Goal: Task Accomplishment & Management: Manage account settings

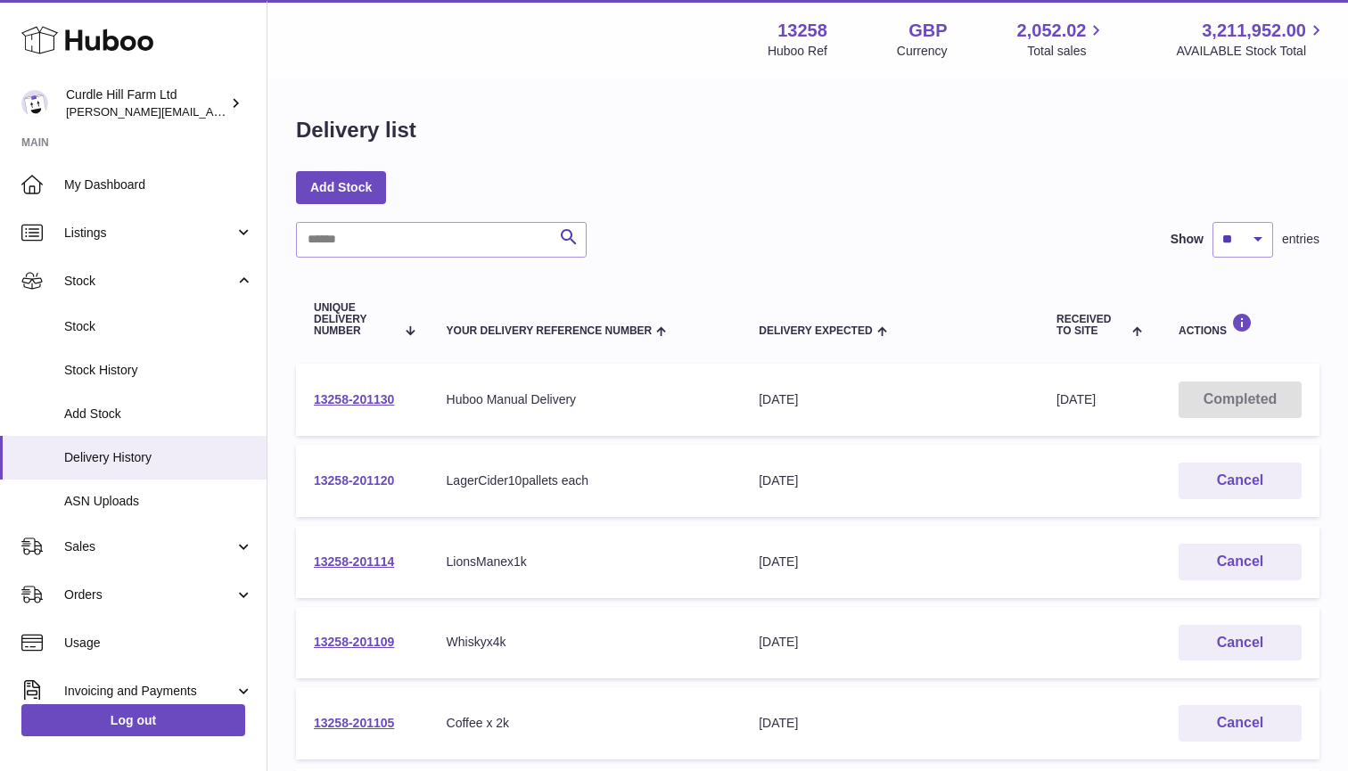
click at [368, 474] on link "13258-201120" at bounding box center [354, 480] width 80 height 14
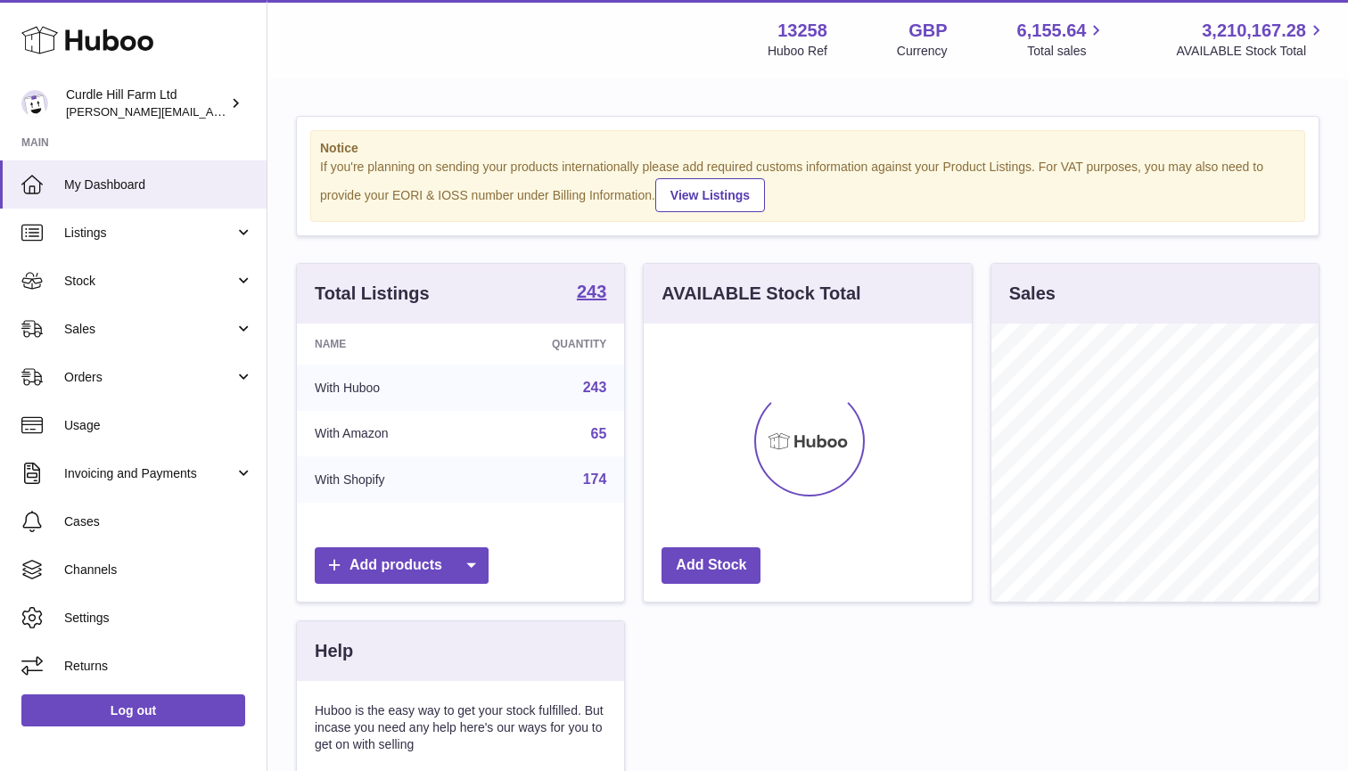
scroll to position [278, 328]
click at [240, 301] on link "Stock" at bounding box center [133, 281] width 267 height 48
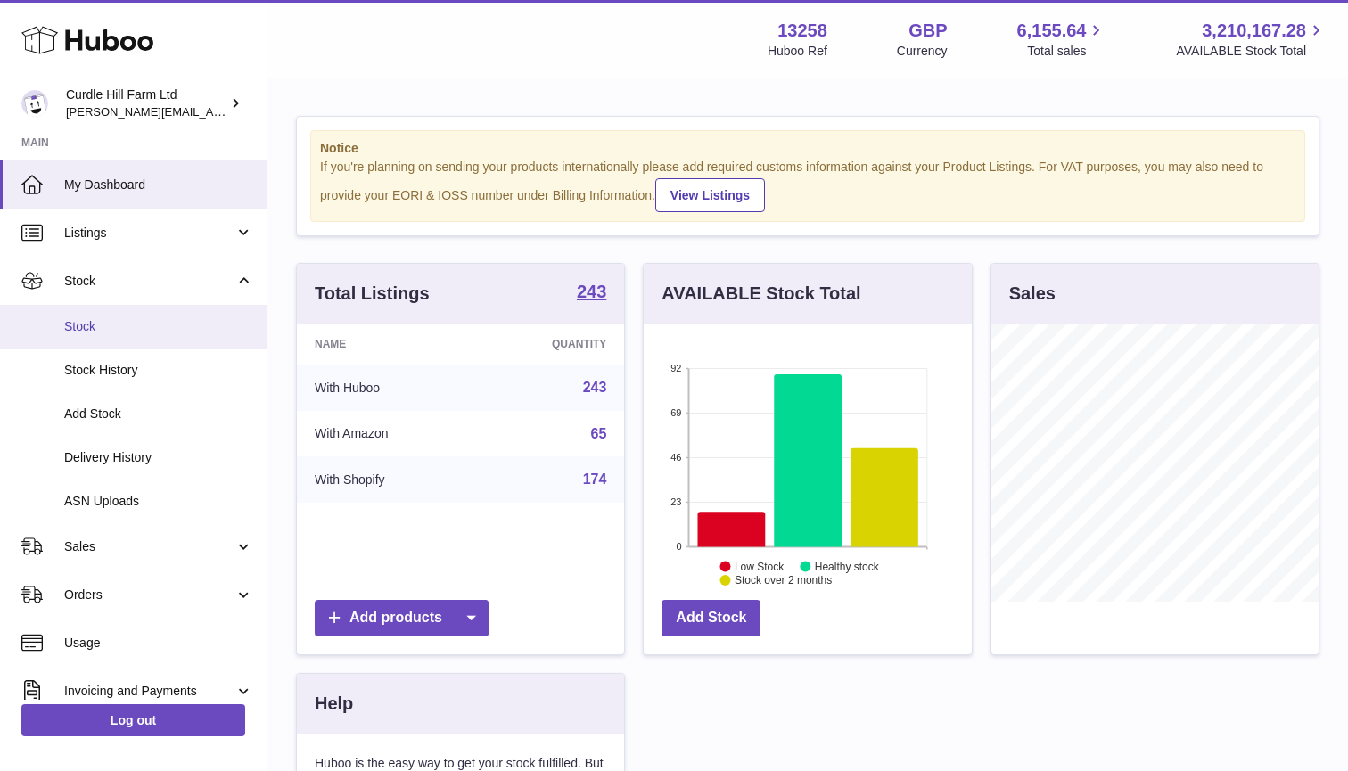
click at [164, 328] on span "Stock" at bounding box center [158, 326] width 189 height 17
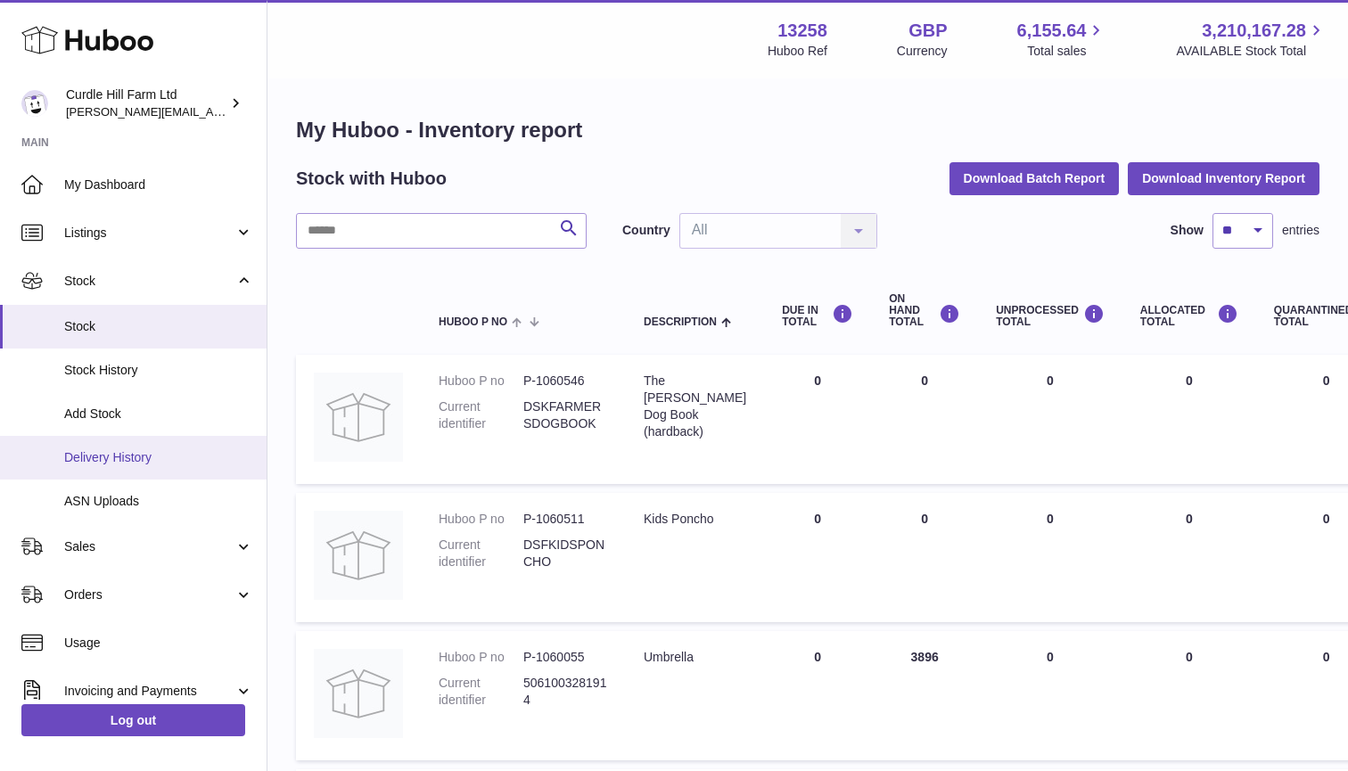
click at [128, 455] on span "Delivery History" at bounding box center [158, 457] width 189 height 17
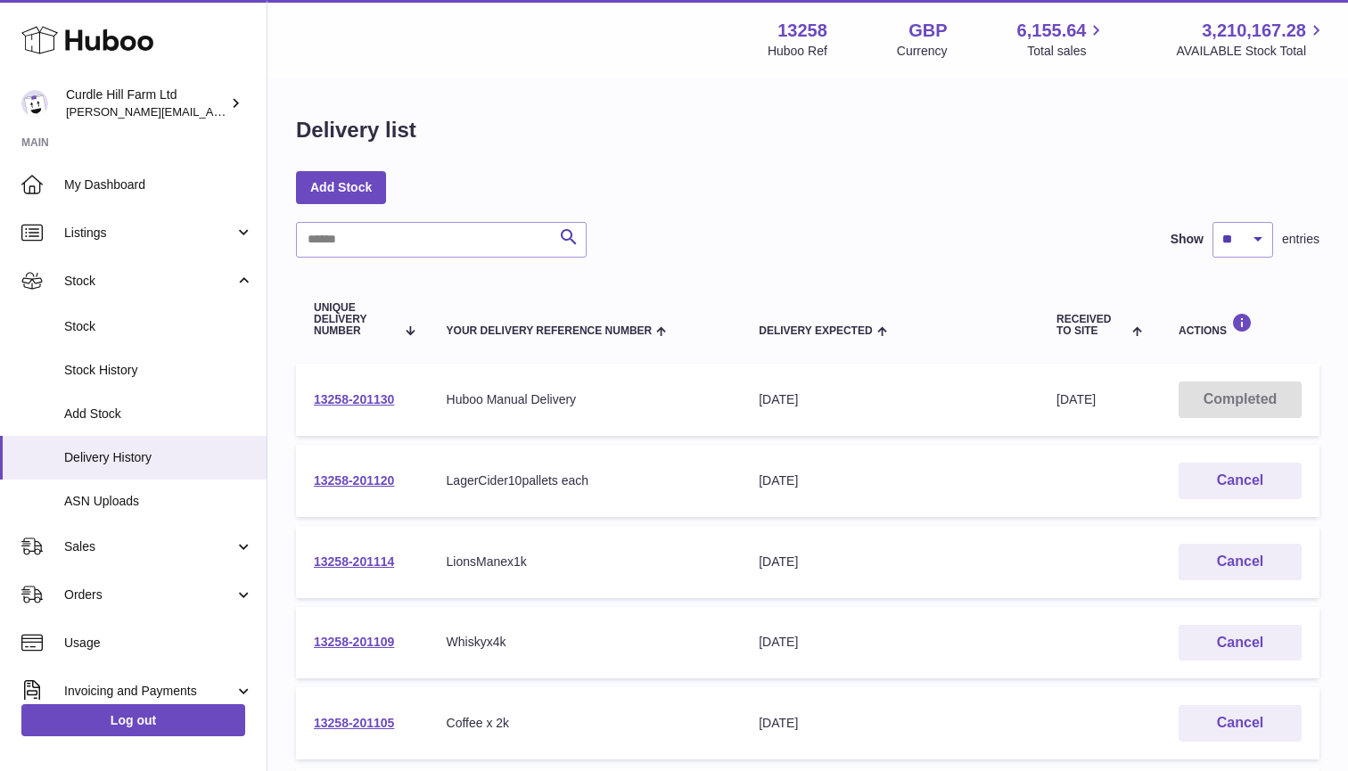
click at [354, 492] on td "13258-201120" at bounding box center [362, 481] width 133 height 72
click at [372, 470] on td "13258-201120" at bounding box center [362, 481] width 133 height 72
click at [369, 475] on link "13258-201120" at bounding box center [354, 480] width 80 height 14
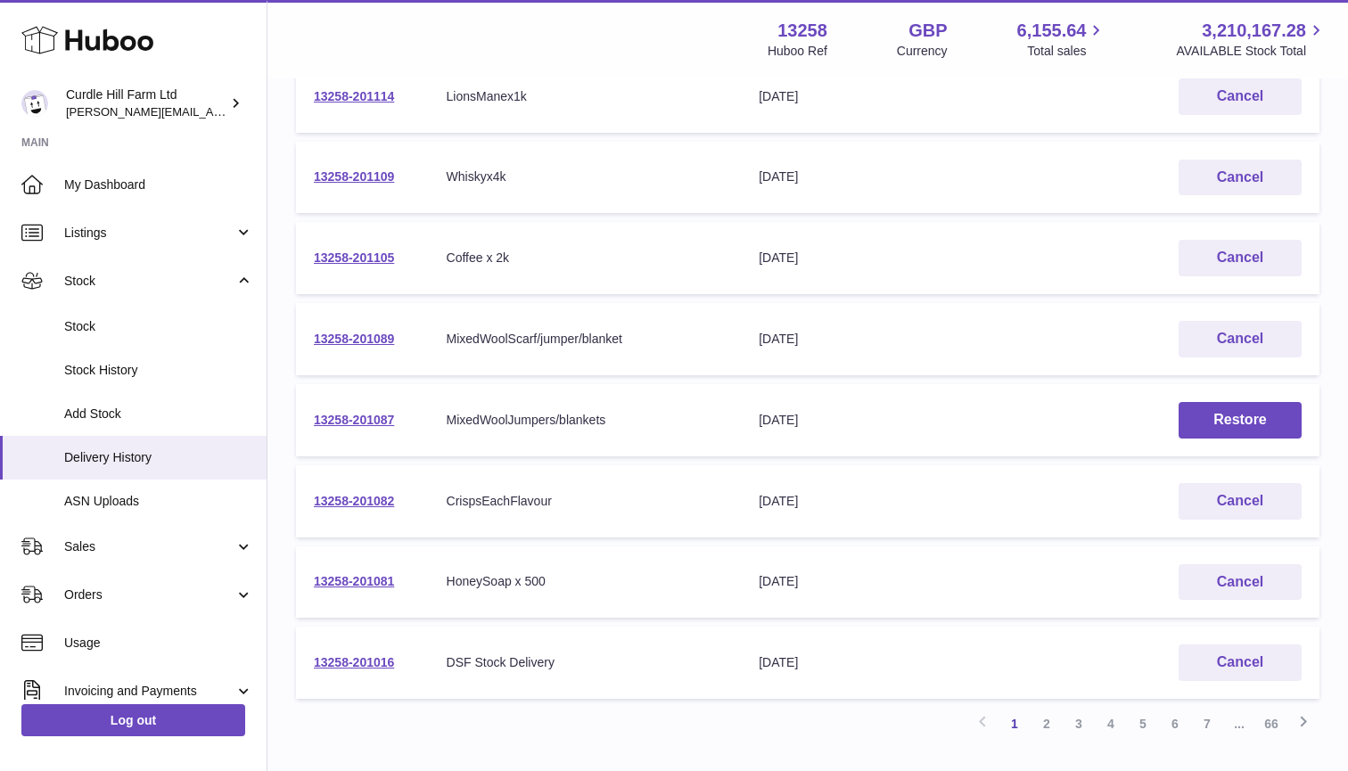
scroll to position [468, 0]
click at [372, 572] on link "13258-201081" at bounding box center [354, 579] width 80 height 14
click at [383, 573] on link "13258-201081" at bounding box center [354, 579] width 80 height 14
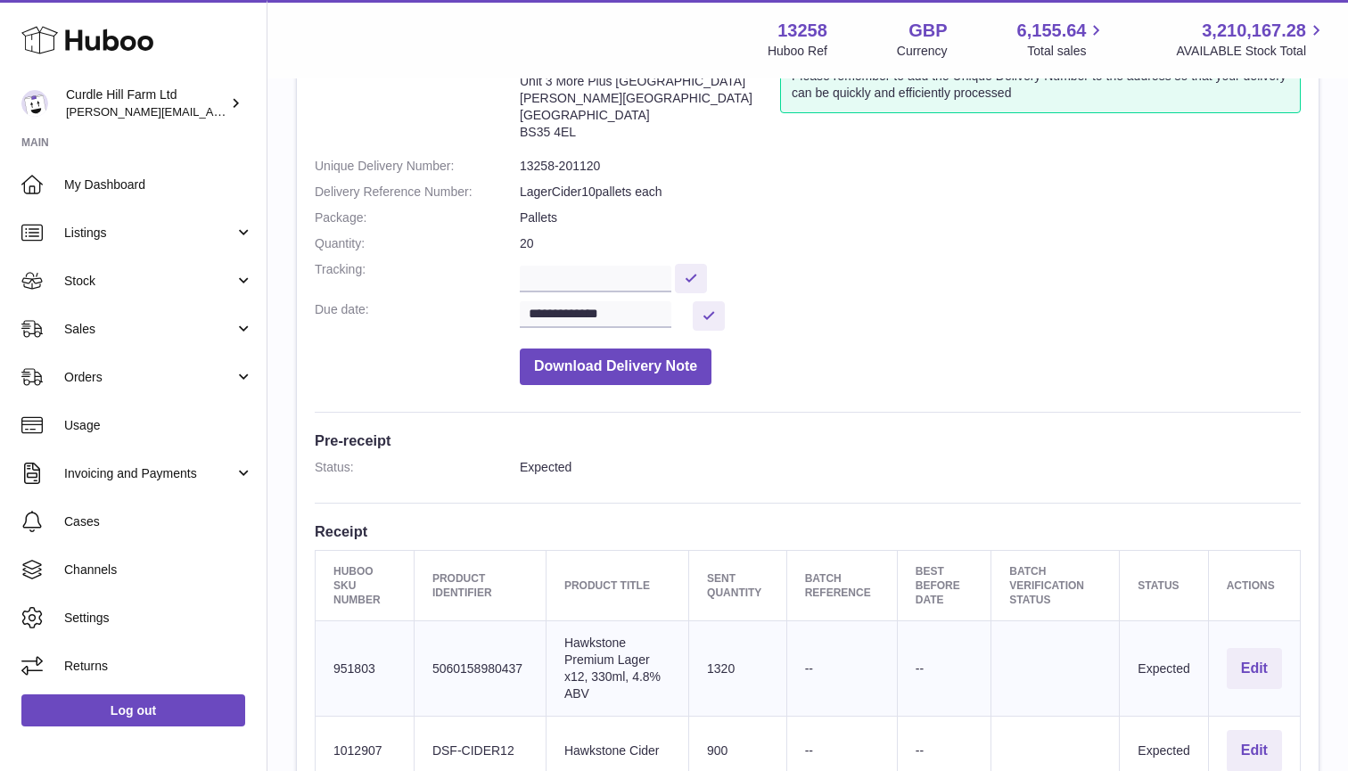
scroll to position [218, 0]
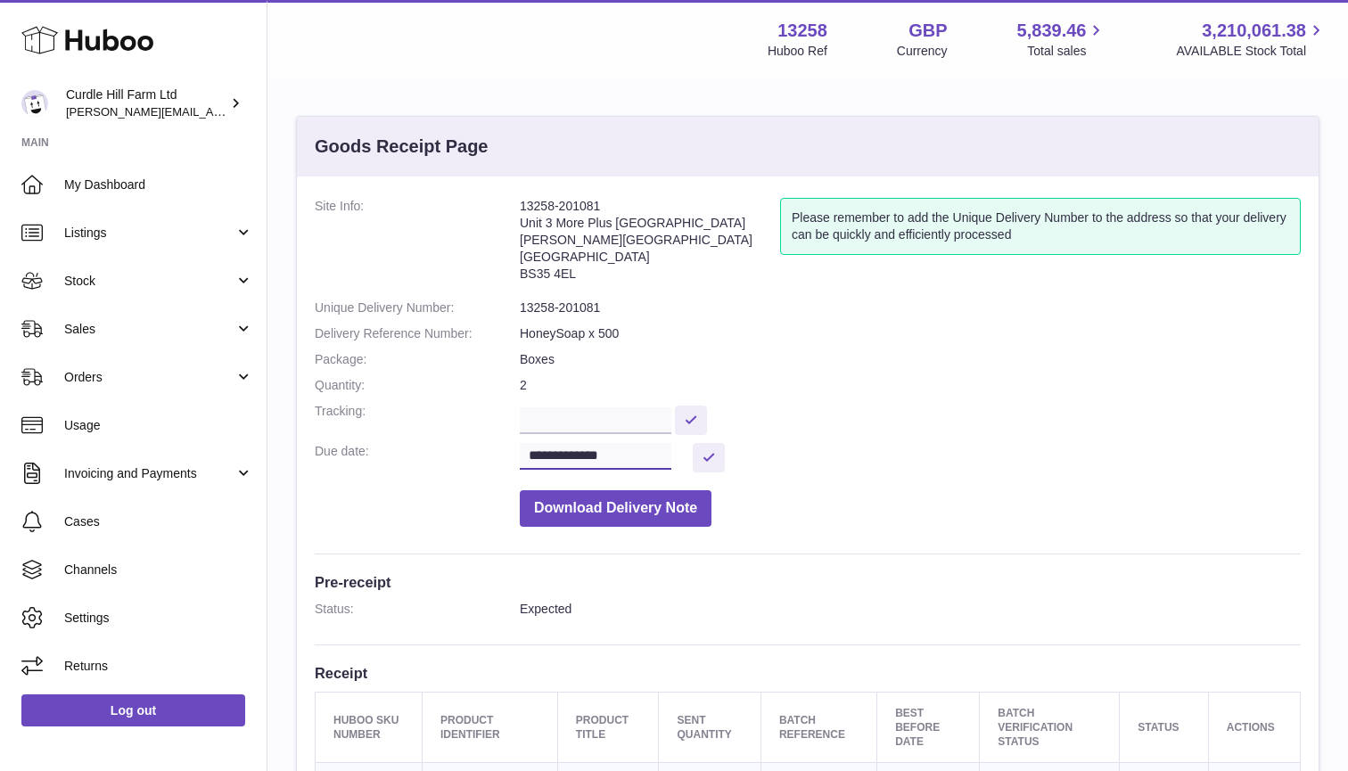
click at [649, 454] on input "**********" at bounding box center [596, 456] width 152 height 27
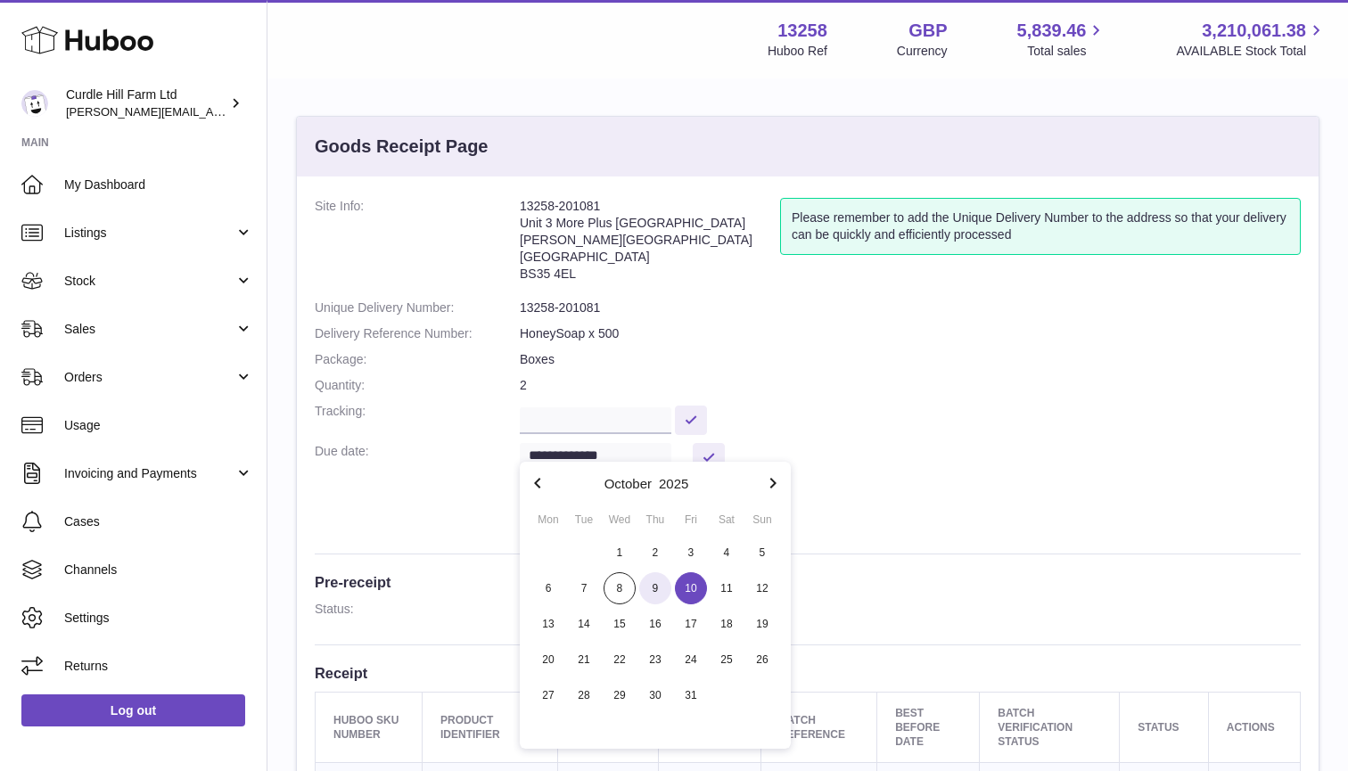
click at [663, 588] on span "9" at bounding box center [655, 588] width 32 height 32
type input "**********"
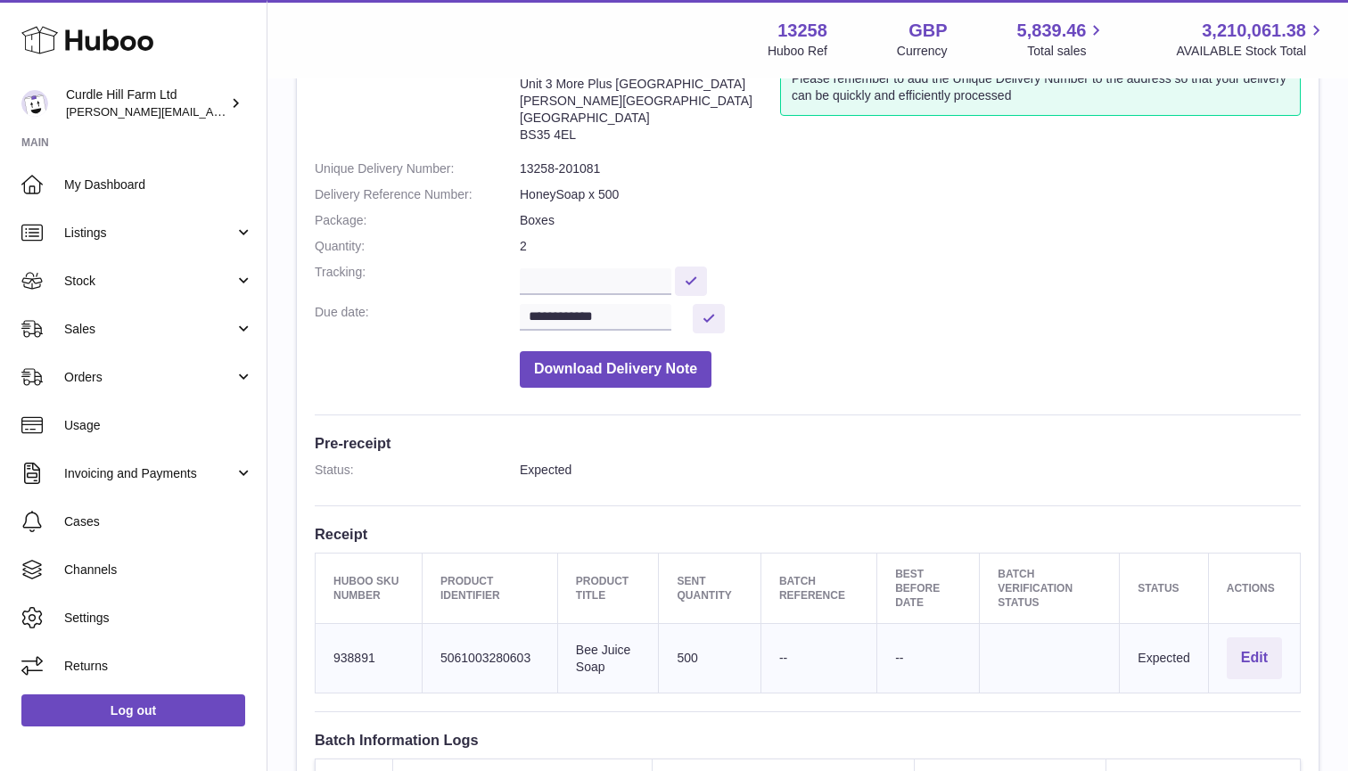
scroll to position [143, 0]
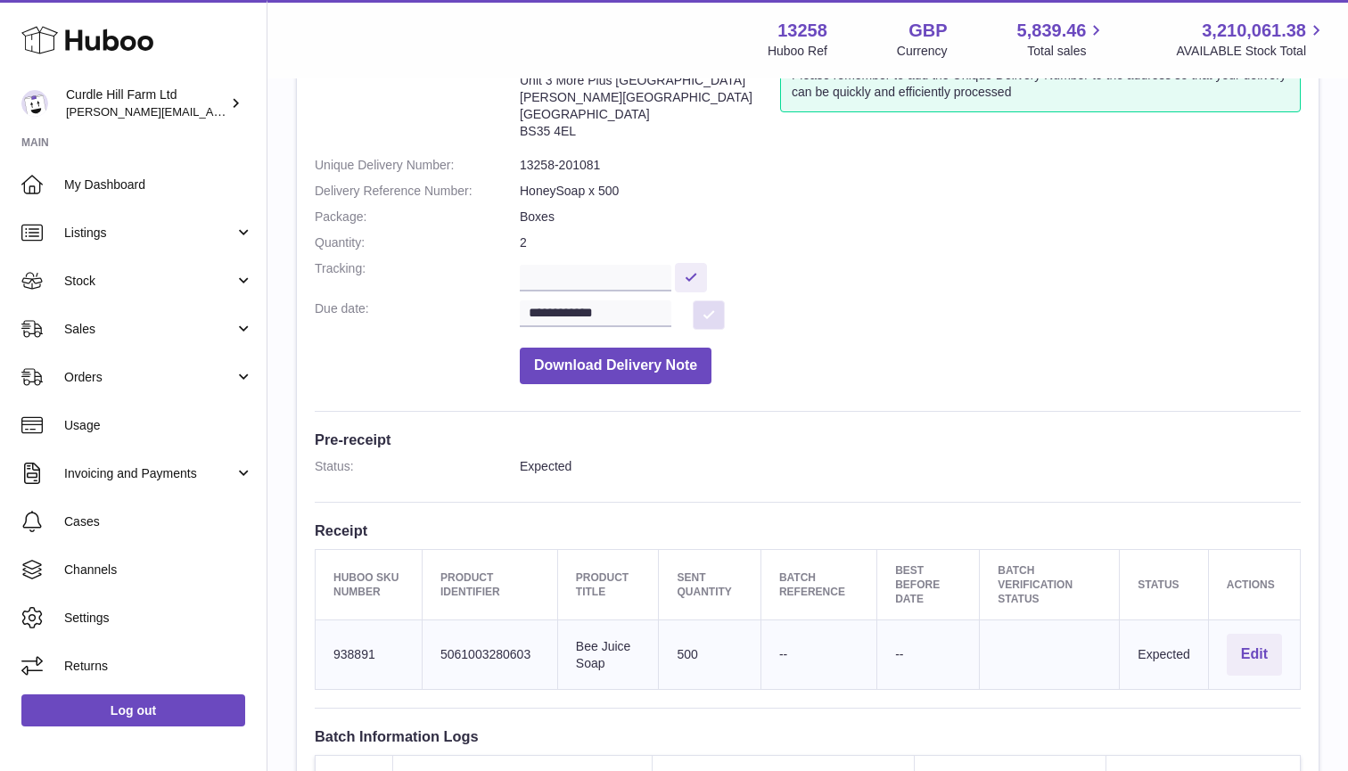
click at [715, 309] on button at bounding box center [709, 315] width 32 height 29
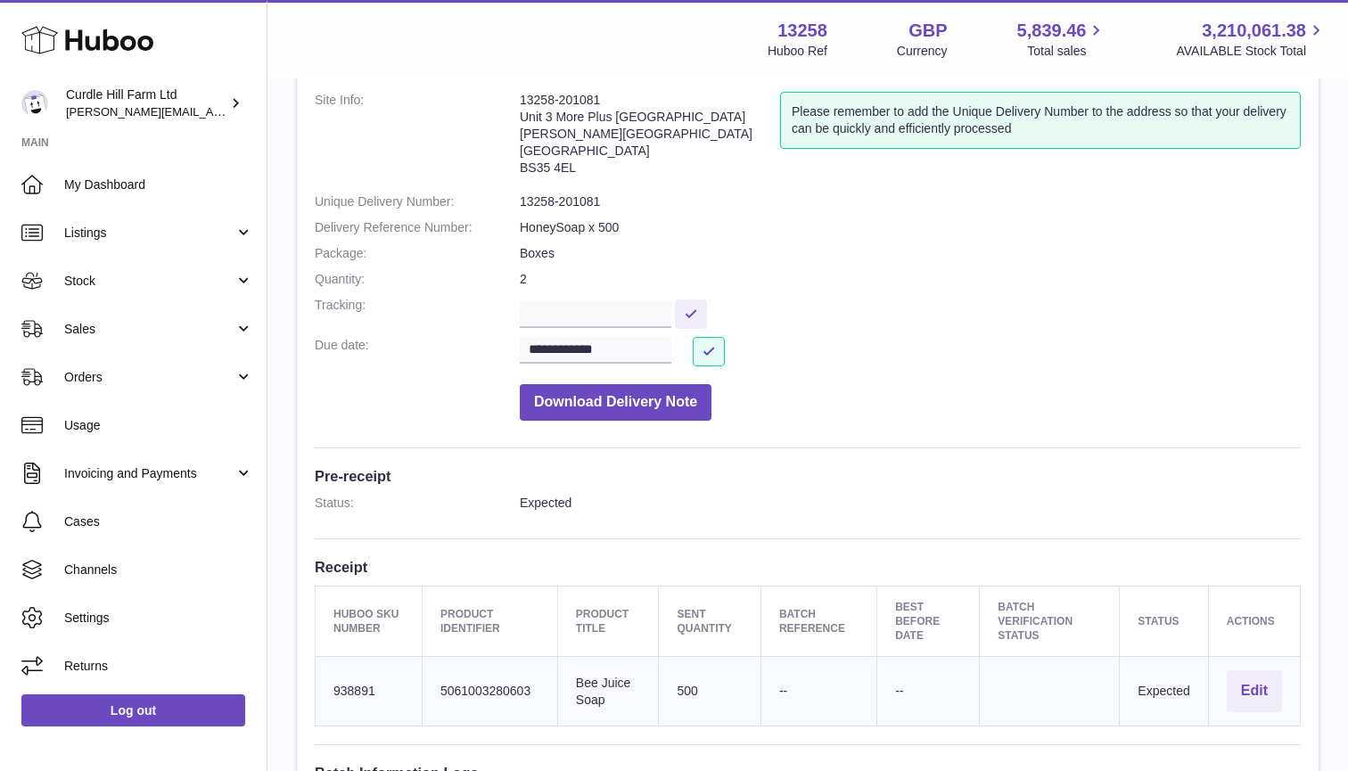
scroll to position [114, 0]
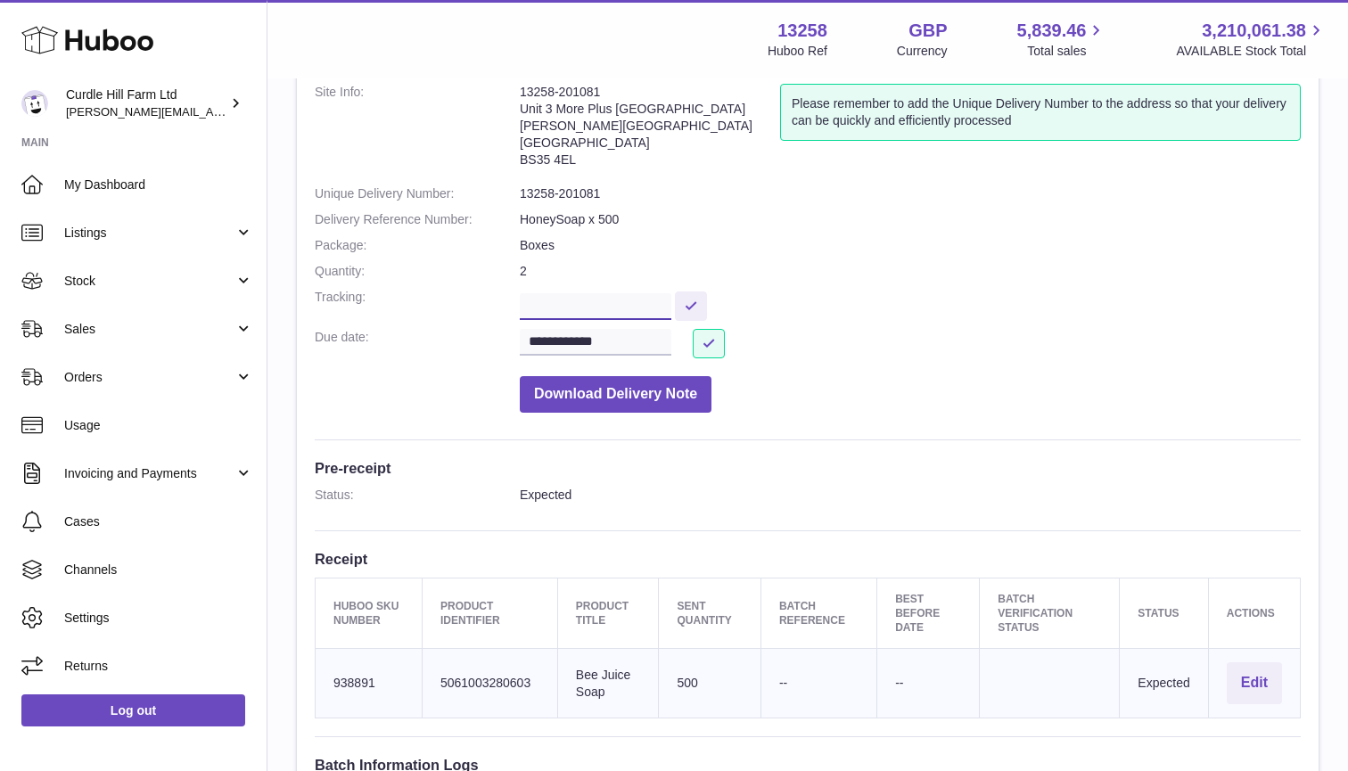
click at [620, 300] on input "text" at bounding box center [596, 306] width 152 height 27
click at [889, 305] on dd at bounding box center [910, 304] width 781 height 31
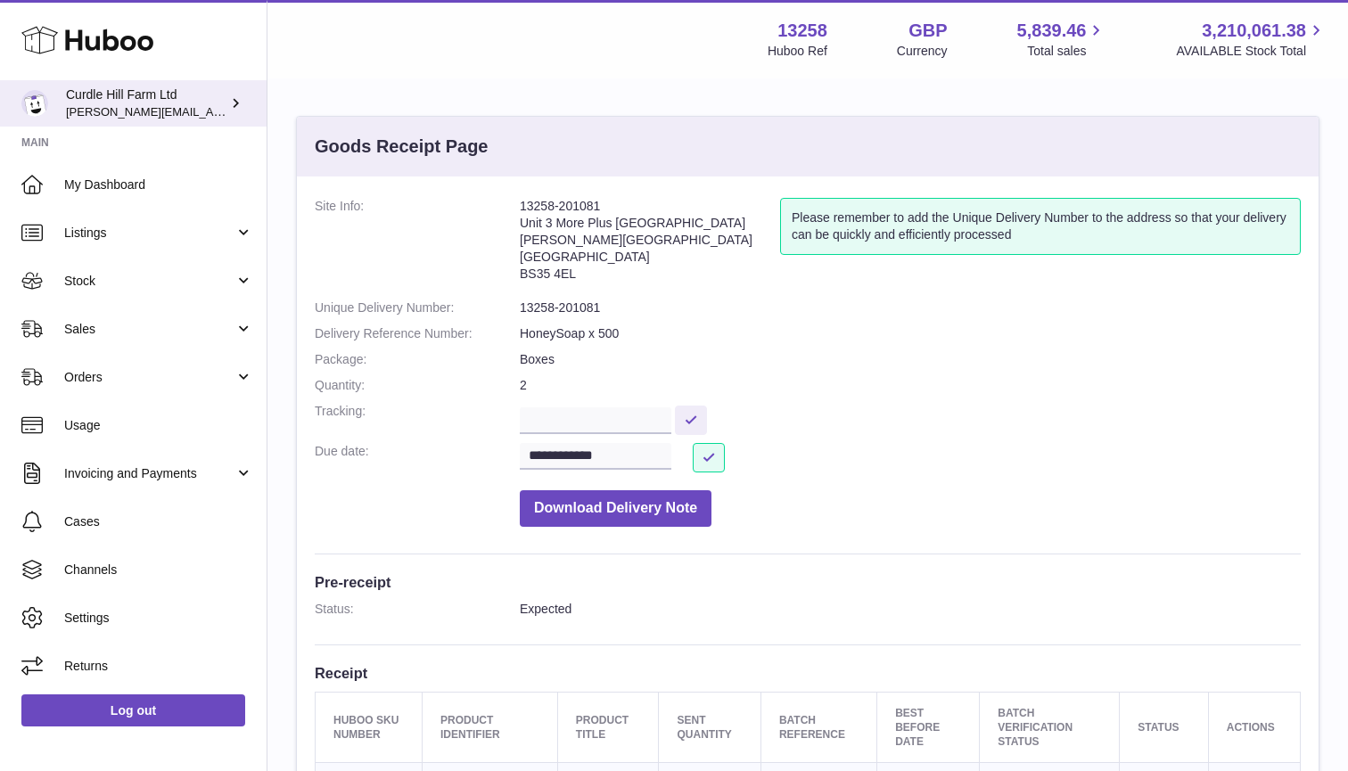
scroll to position [0, 0]
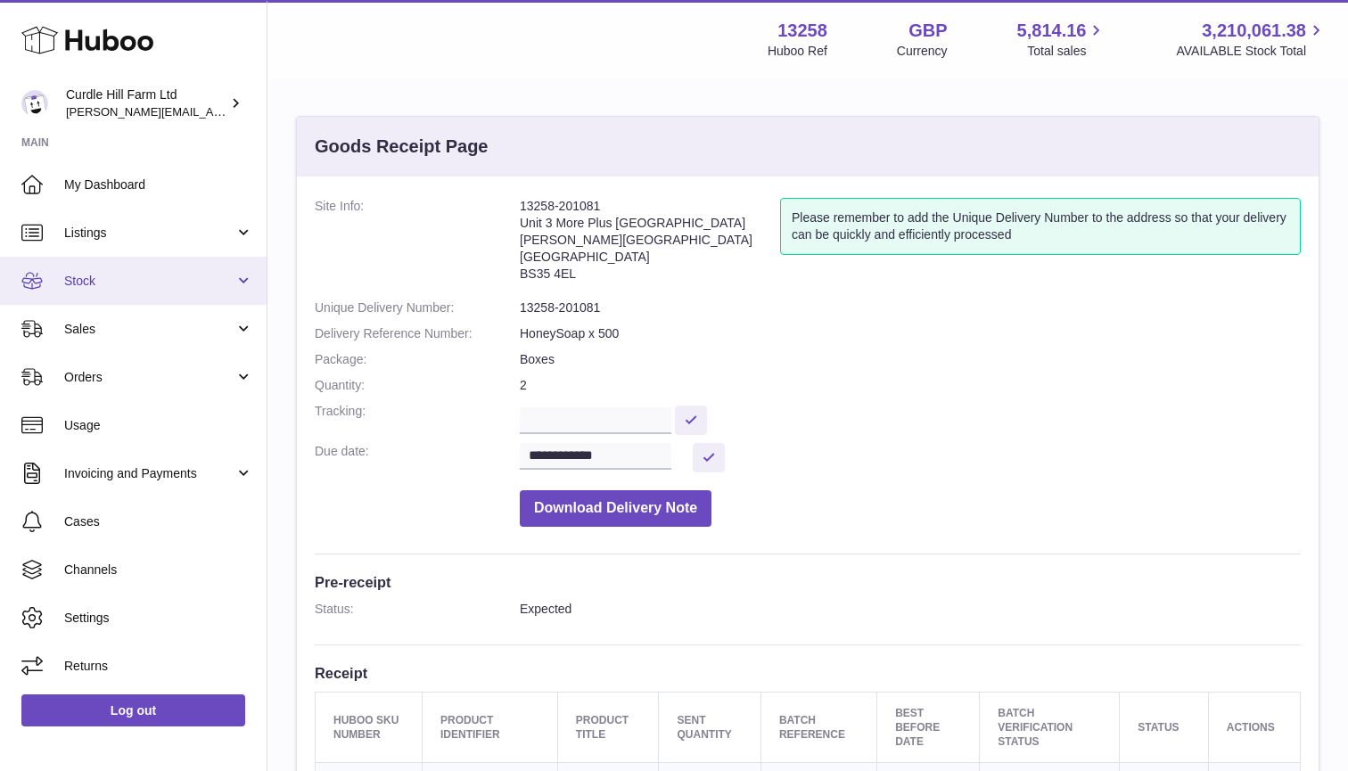
click at [174, 288] on link "Stock" at bounding box center [133, 281] width 267 height 48
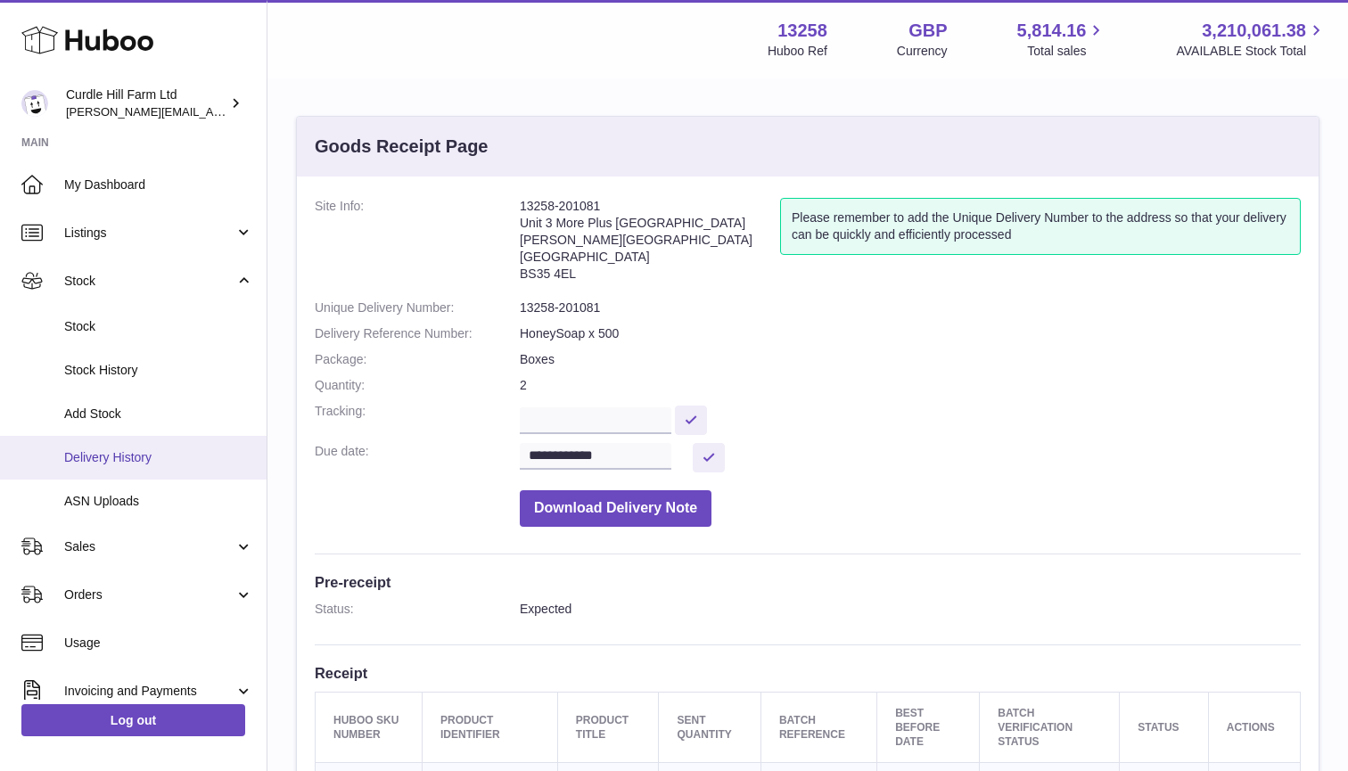
click at [116, 465] on link "Delivery History" at bounding box center [133, 458] width 267 height 44
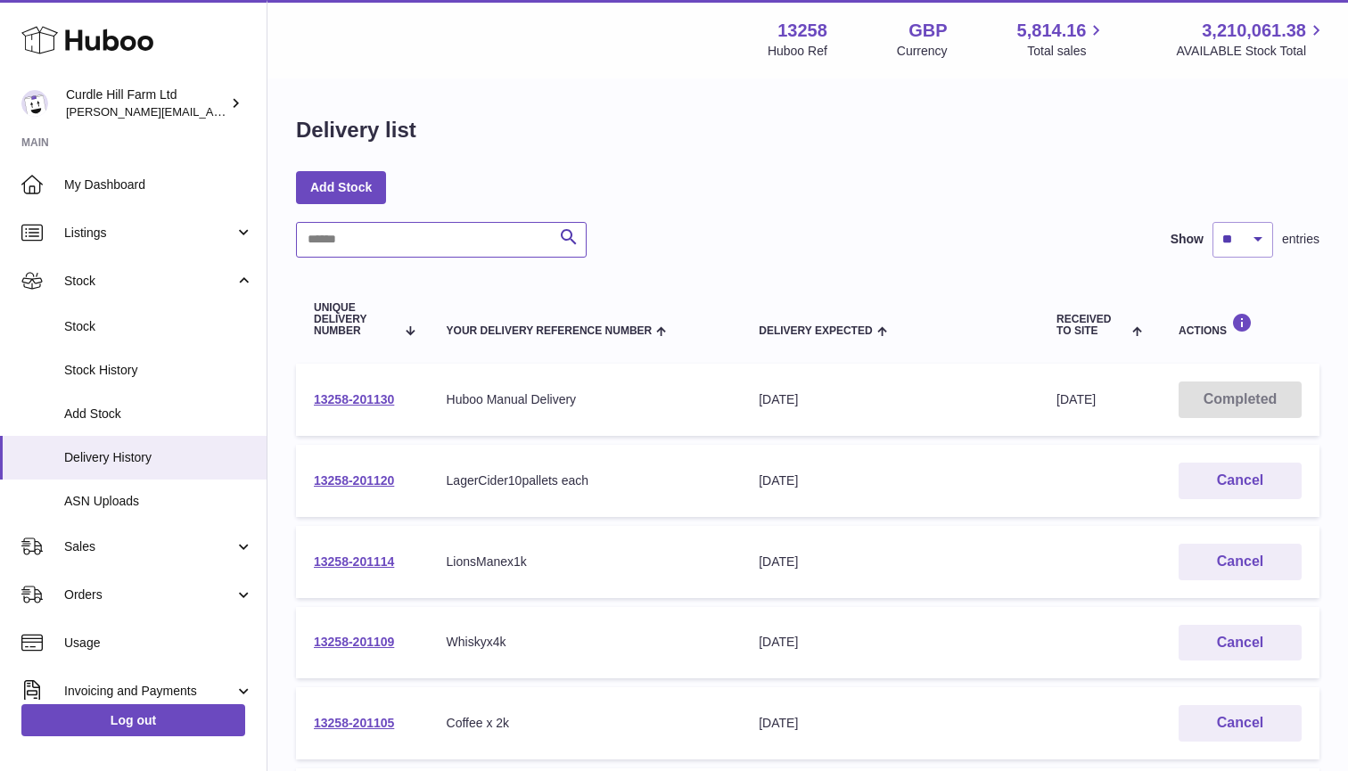
click at [333, 235] on input "text" at bounding box center [441, 240] width 291 height 36
paste input "*********"
type input "*********"
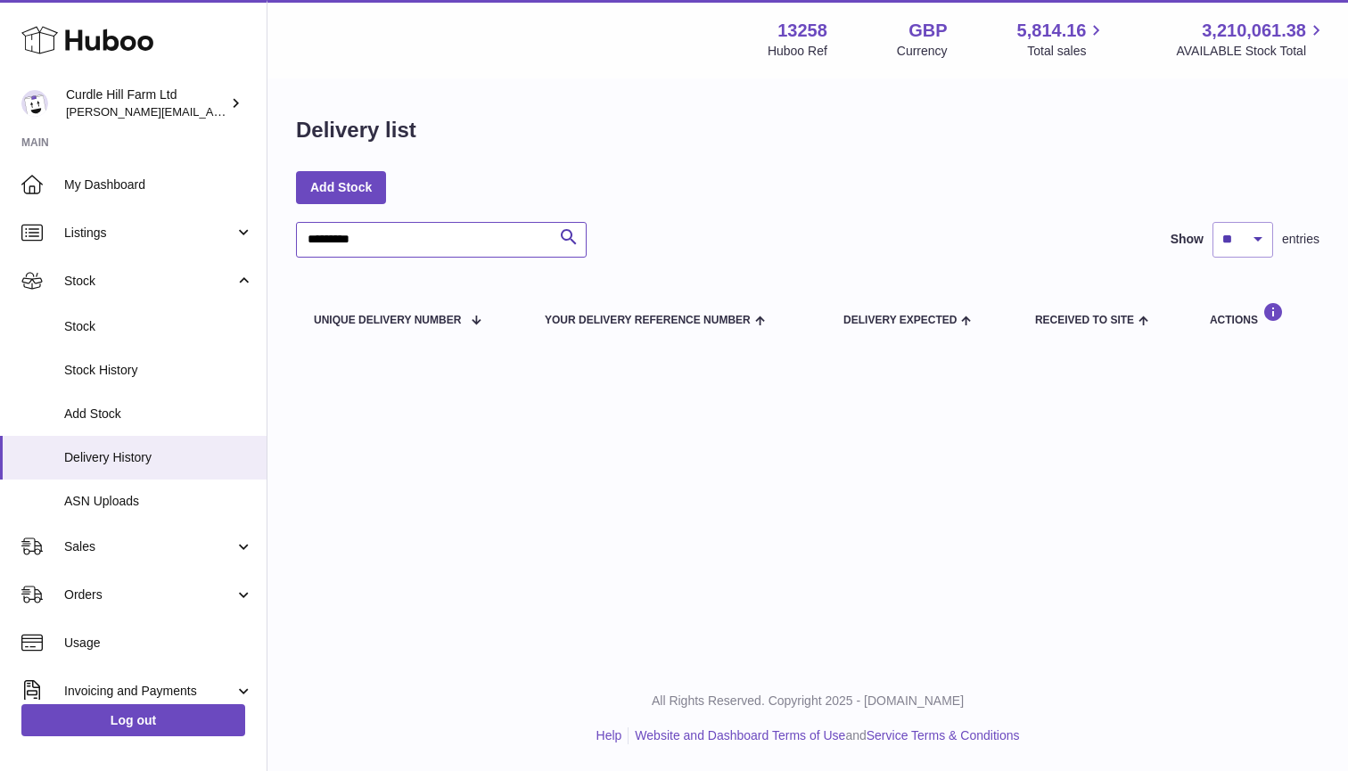
click at [333, 235] on input "*********" at bounding box center [441, 240] width 291 height 36
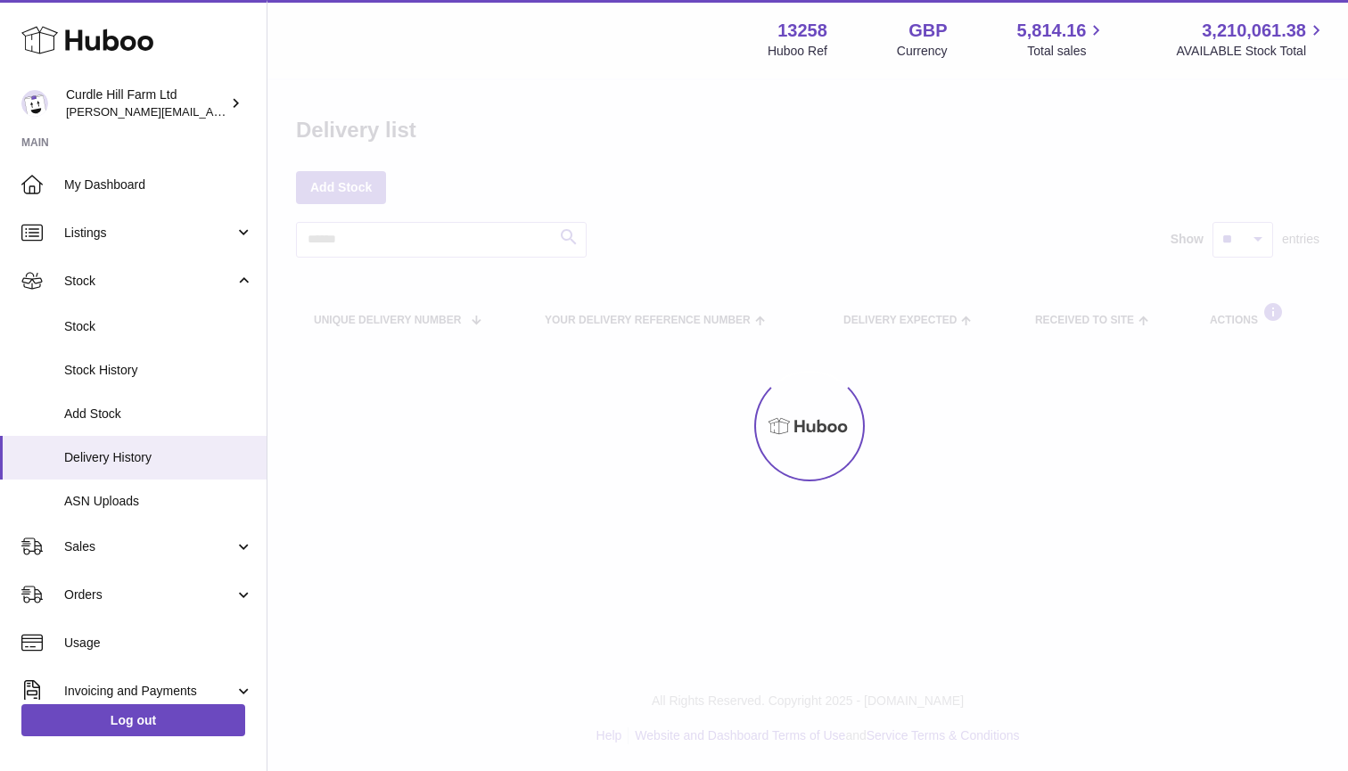
click at [564, 1] on div "Menu Huboo 13258 Huboo Ref GBP Currency 5,814.16 Total sales 3,210,061.38 AVAIL…" at bounding box center [808, 39] width 1081 height 78
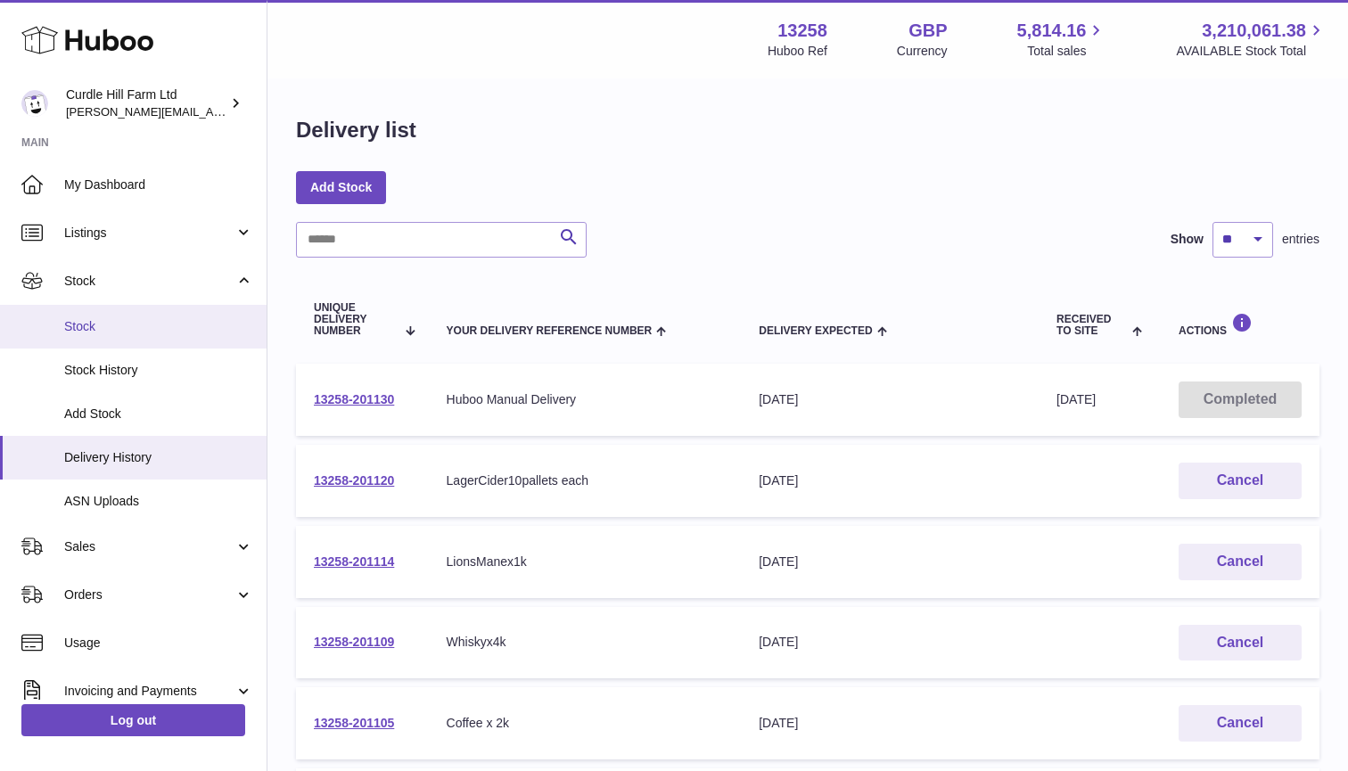
click at [108, 337] on link "Stock" at bounding box center [133, 327] width 267 height 44
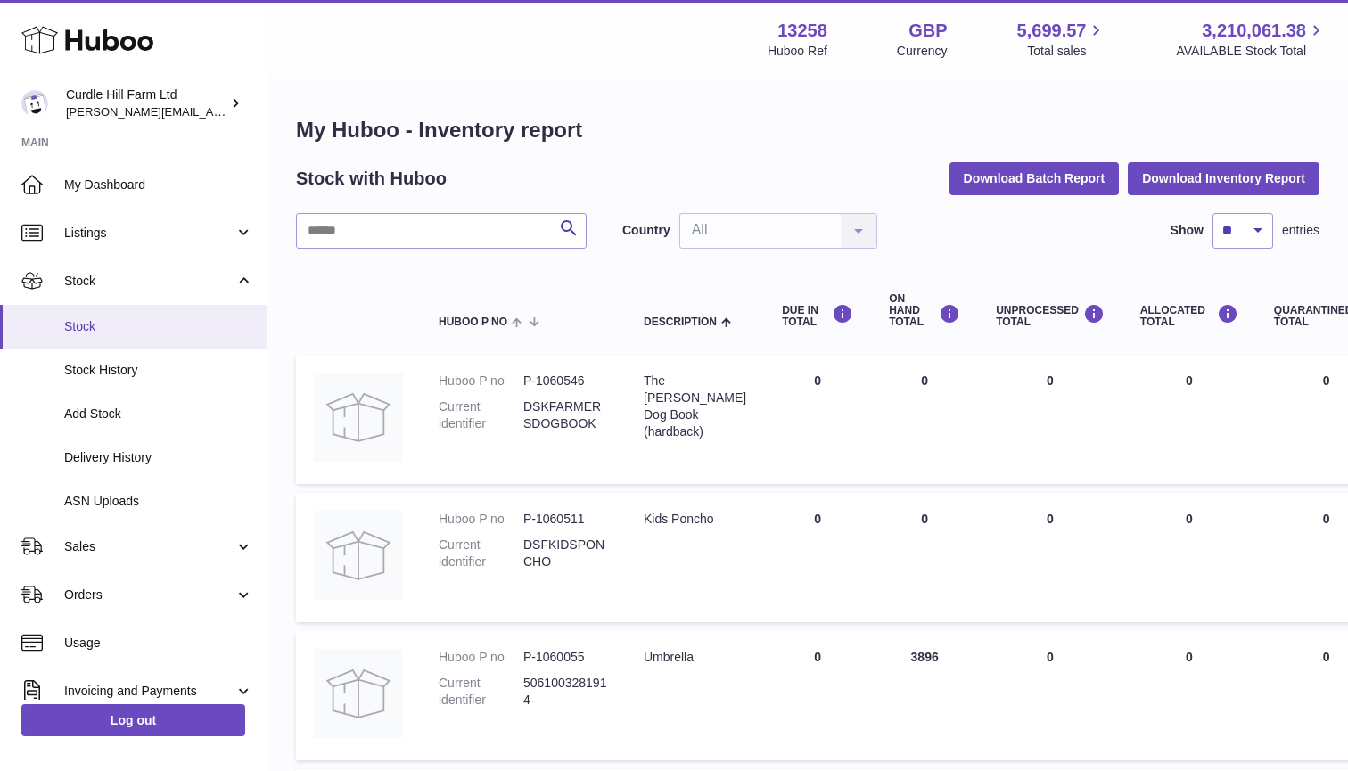
click at [112, 331] on span "Stock" at bounding box center [158, 326] width 189 height 17
click at [367, 244] on input "text" at bounding box center [441, 231] width 291 height 36
paste input "*********"
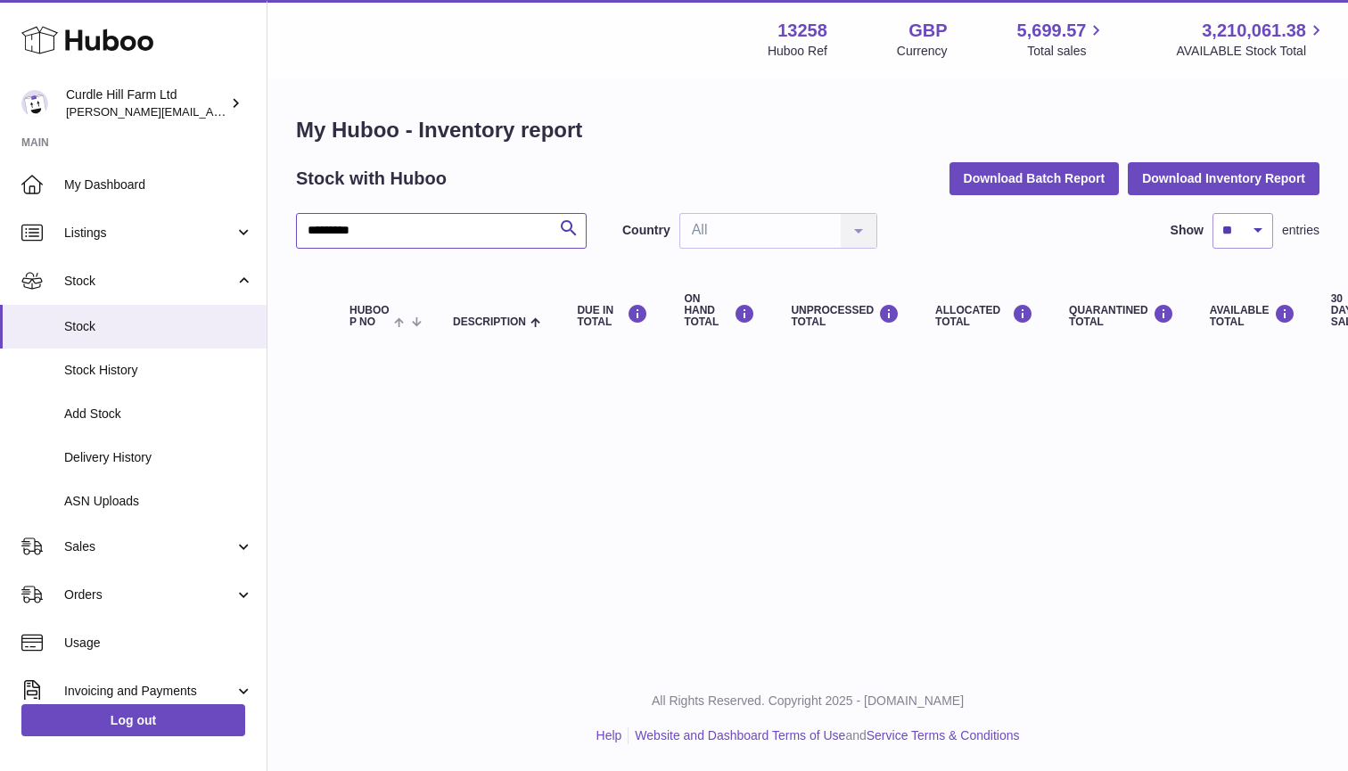
click at [394, 235] on input "*********" at bounding box center [441, 231] width 291 height 36
drag, startPoint x: 394, startPoint y: 235, endPoint x: 301, endPoint y: 235, distance: 93.6
click at [301, 235] on input "*********" at bounding box center [441, 231] width 291 height 36
drag, startPoint x: 429, startPoint y: 238, endPoint x: 347, endPoint y: 229, distance: 82.5
click at [347, 229] on input "**********" at bounding box center [441, 231] width 291 height 36
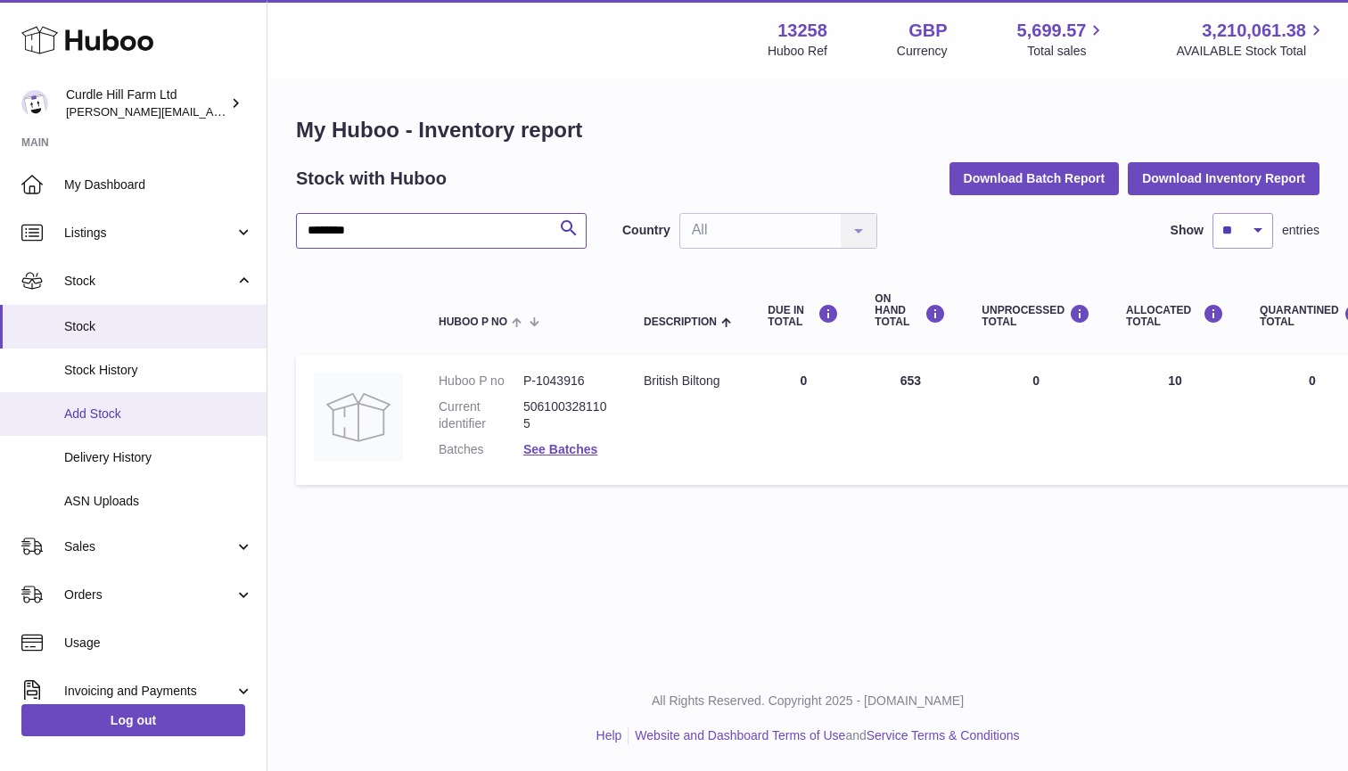
type input "*******"
click at [111, 418] on link "Add Stock" at bounding box center [133, 414] width 267 height 44
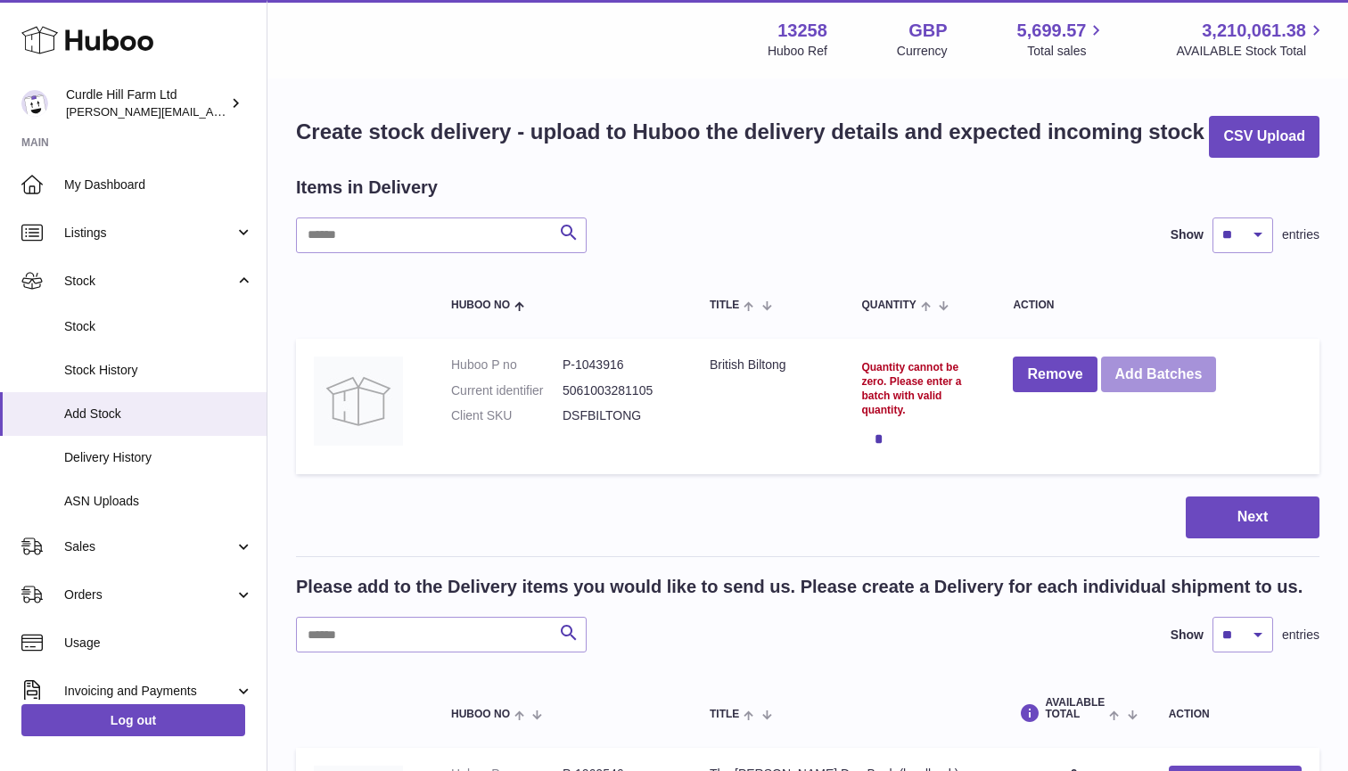
click at [1143, 373] on button "Add Batches" at bounding box center [1159, 375] width 116 height 37
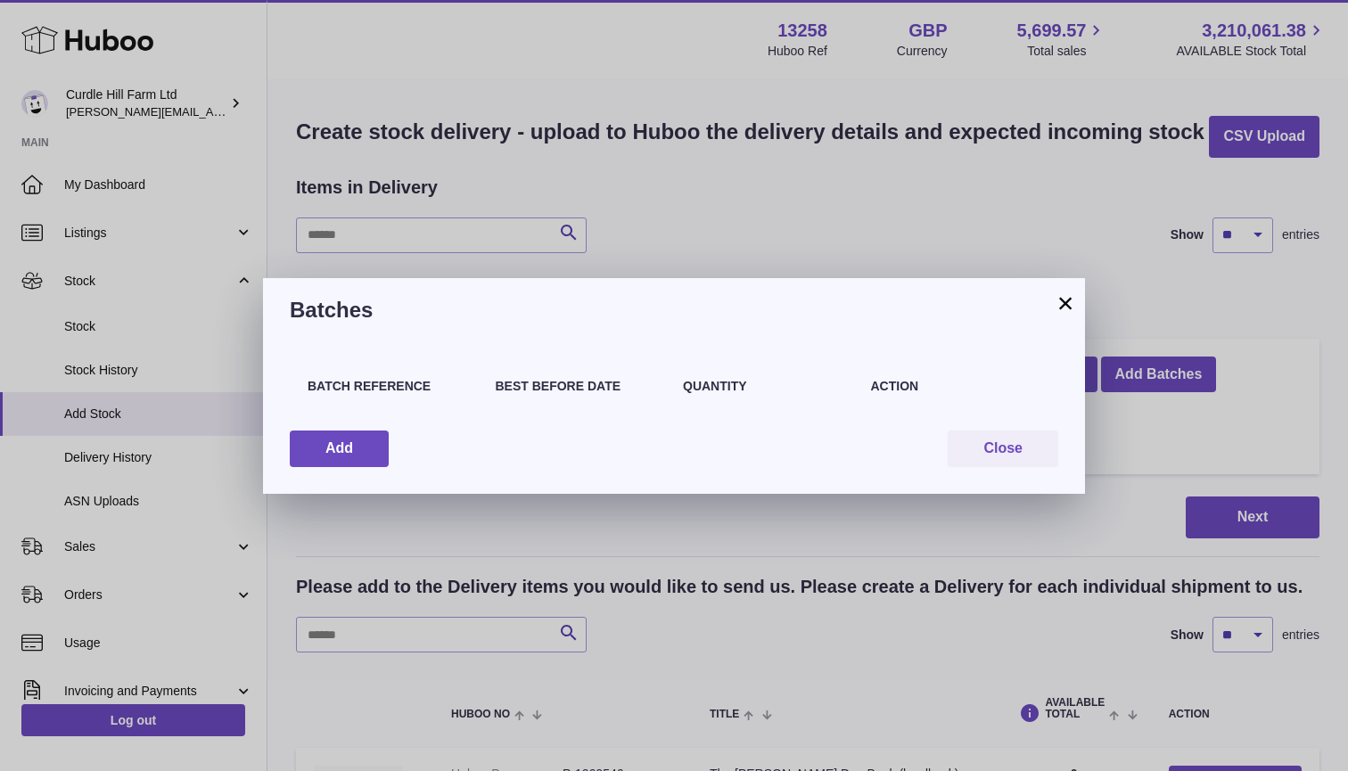
click at [1058, 303] on button "×" at bounding box center [1065, 302] width 21 height 21
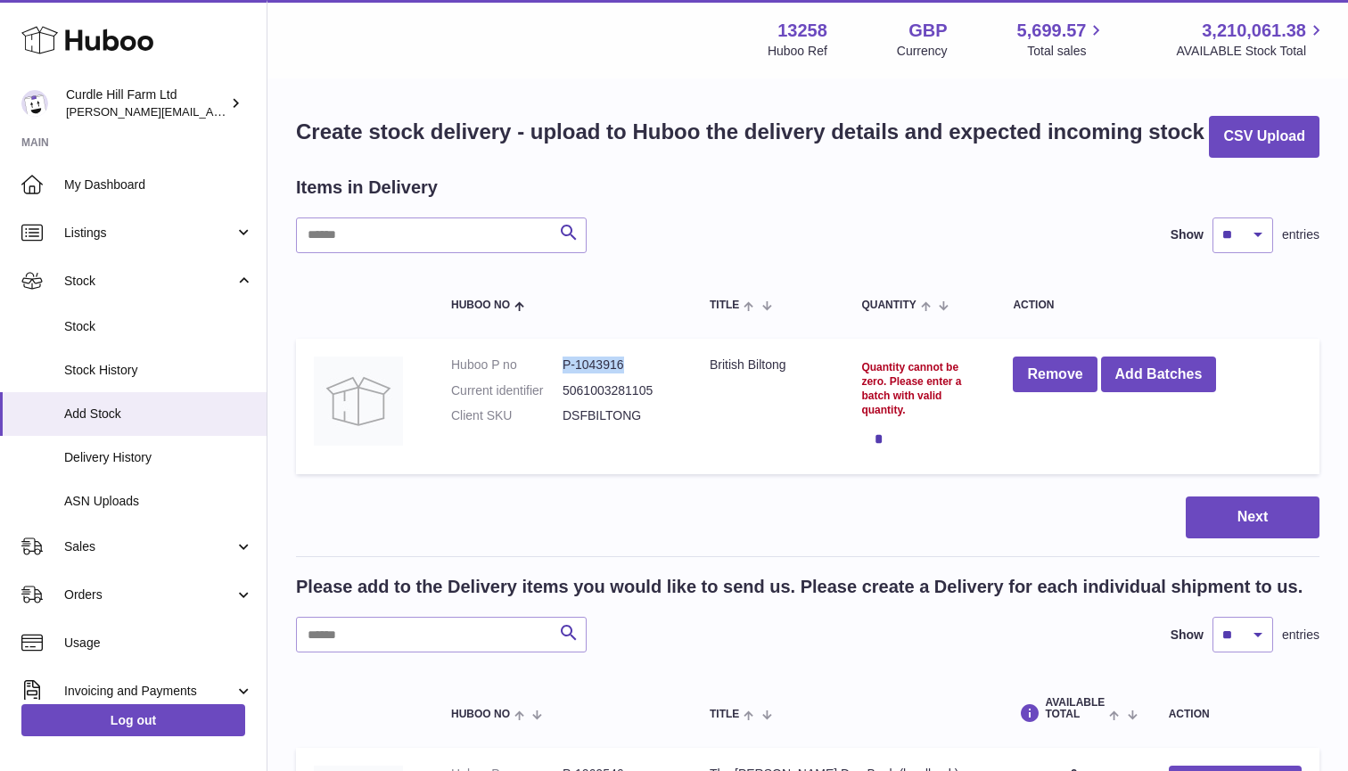
drag, startPoint x: 628, startPoint y: 367, endPoint x: 560, endPoint y: 370, distance: 67.8
click at [560, 370] on dl "Huboo P no P-1043916 Current identifier 5061003281105 Client SKU DSFBILTONG" at bounding box center [562, 396] width 223 height 78
click at [564, 370] on dd "P-1043916" at bounding box center [618, 365] width 111 height 17
drag, startPoint x: 626, startPoint y: 361, endPoint x: 564, endPoint y: 365, distance: 62.5
click at [564, 365] on dd "P-1043916" at bounding box center [618, 365] width 111 height 17
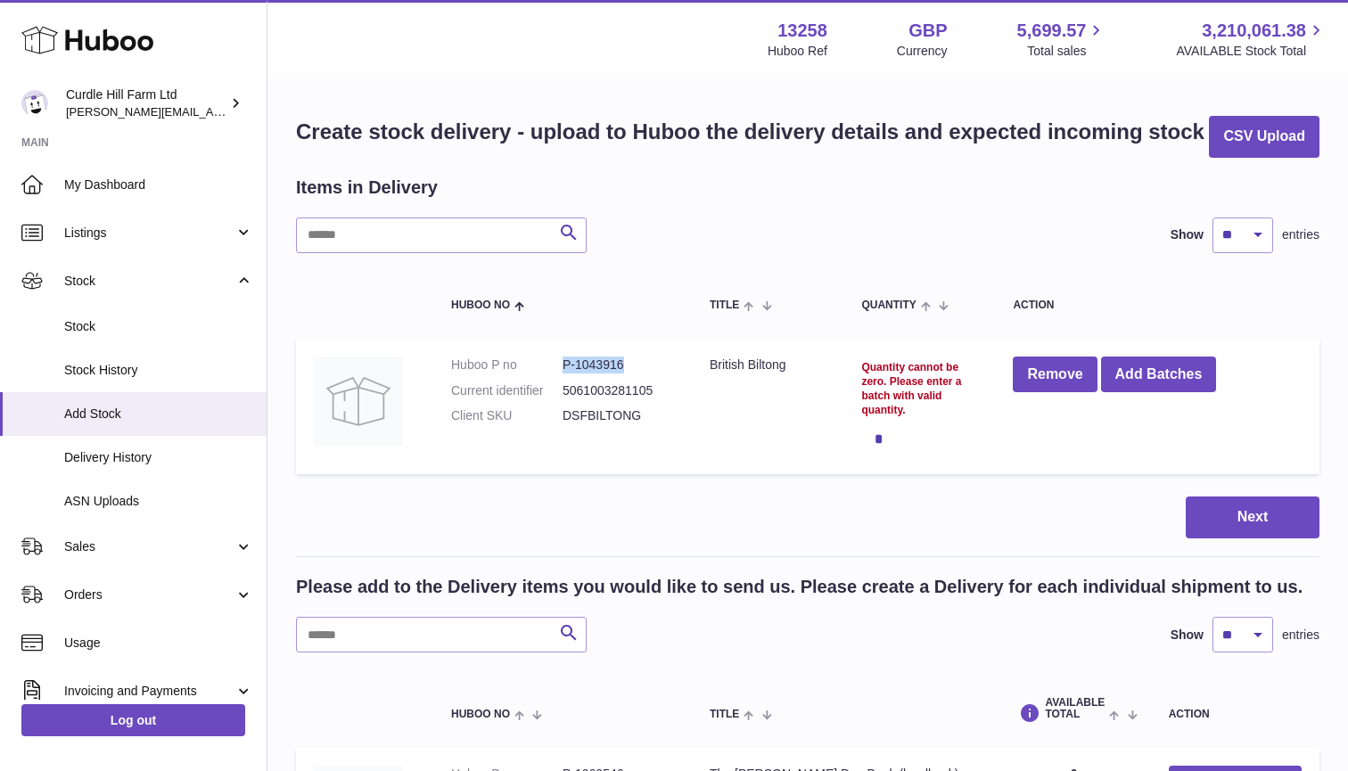
copy dd "P-1043916"
click at [113, 341] on link "Stock" at bounding box center [133, 327] width 267 height 44
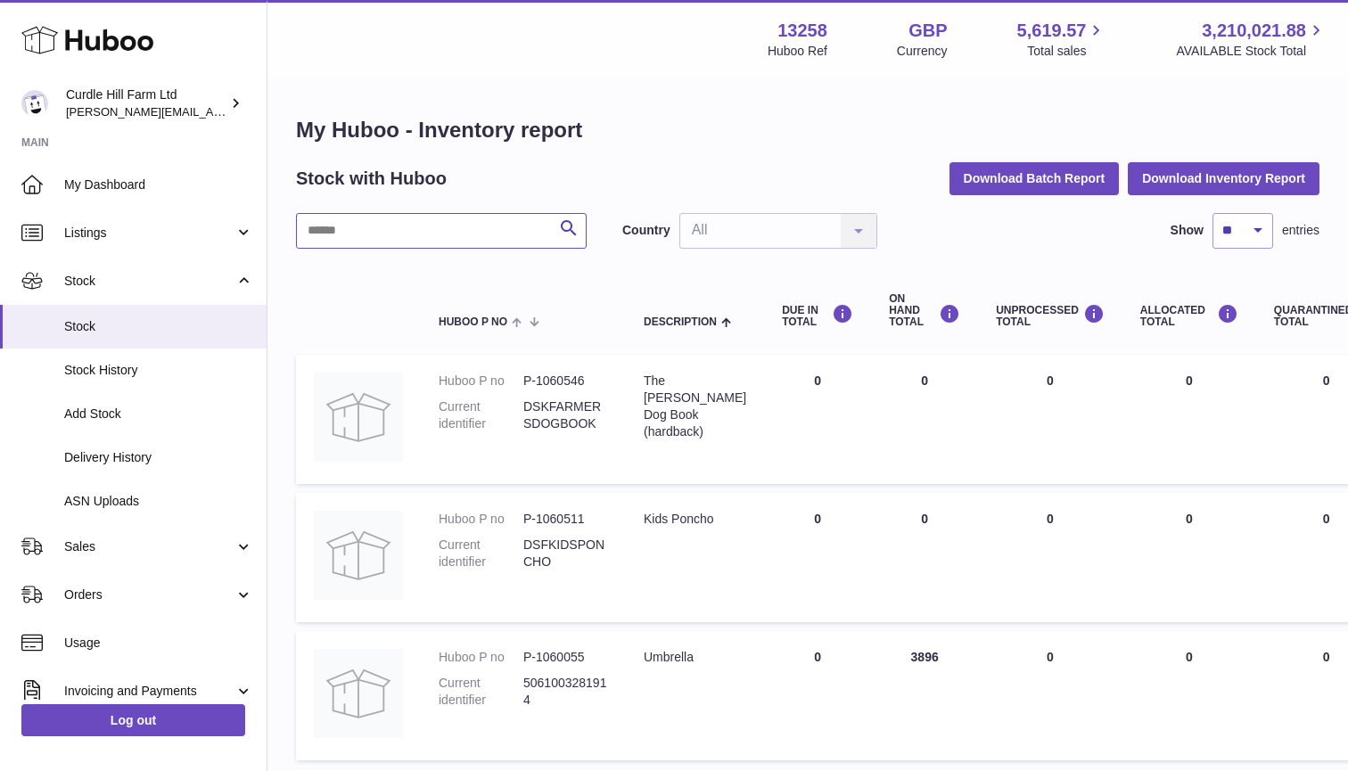
click at [366, 223] on input "text" at bounding box center [441, 231] width 291 height 36
type input "*******"
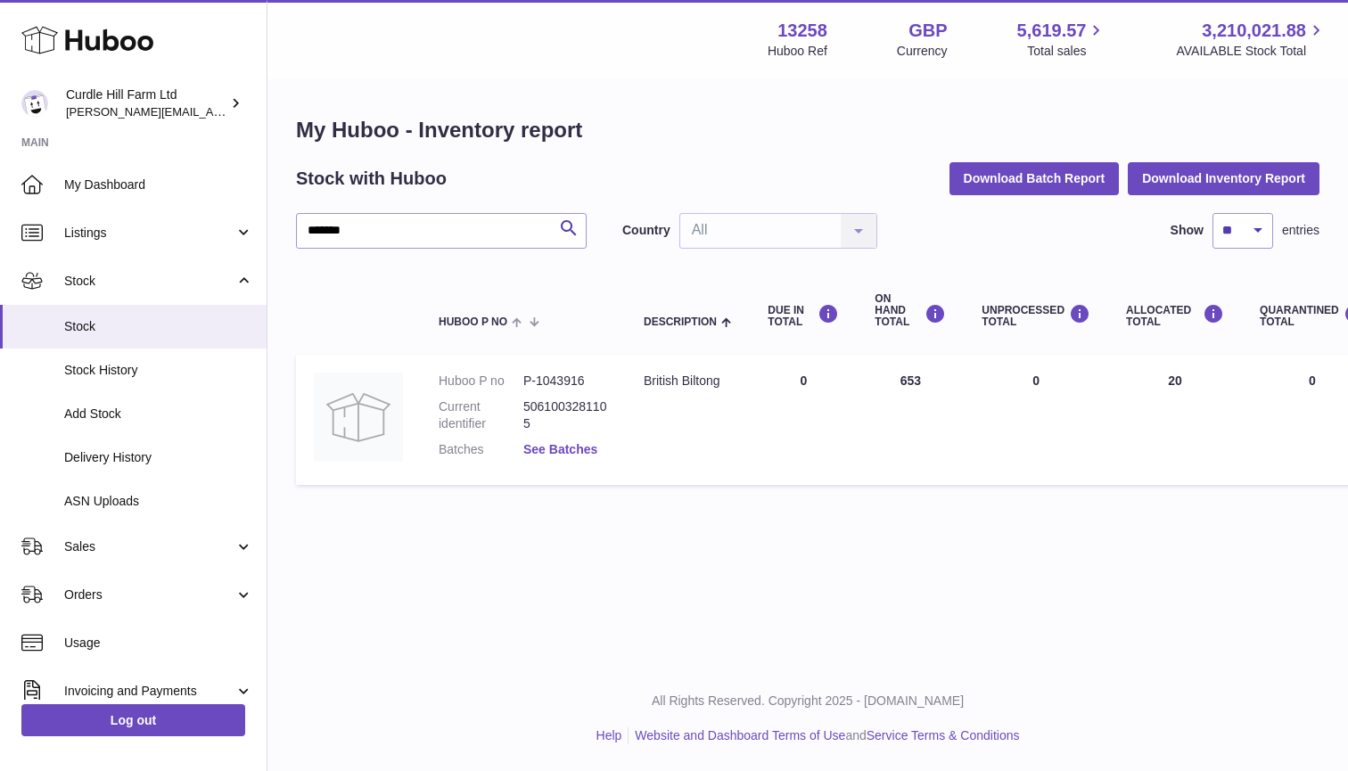
click at [542, 449] on link "See Batches" at bounding box center [560, 449] width 74 height 14
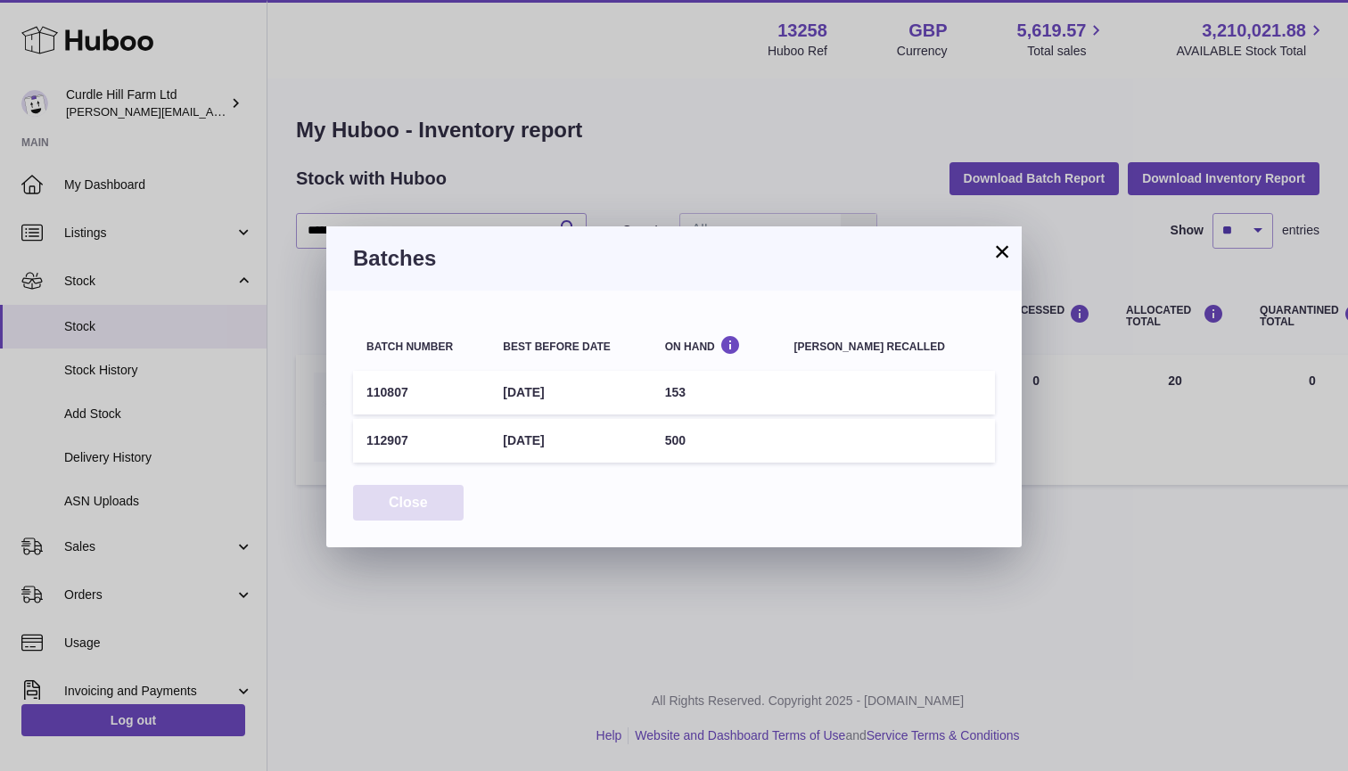
click at [423, 507] on button "Close" at bounding box center [408, 503] width 111 height 37
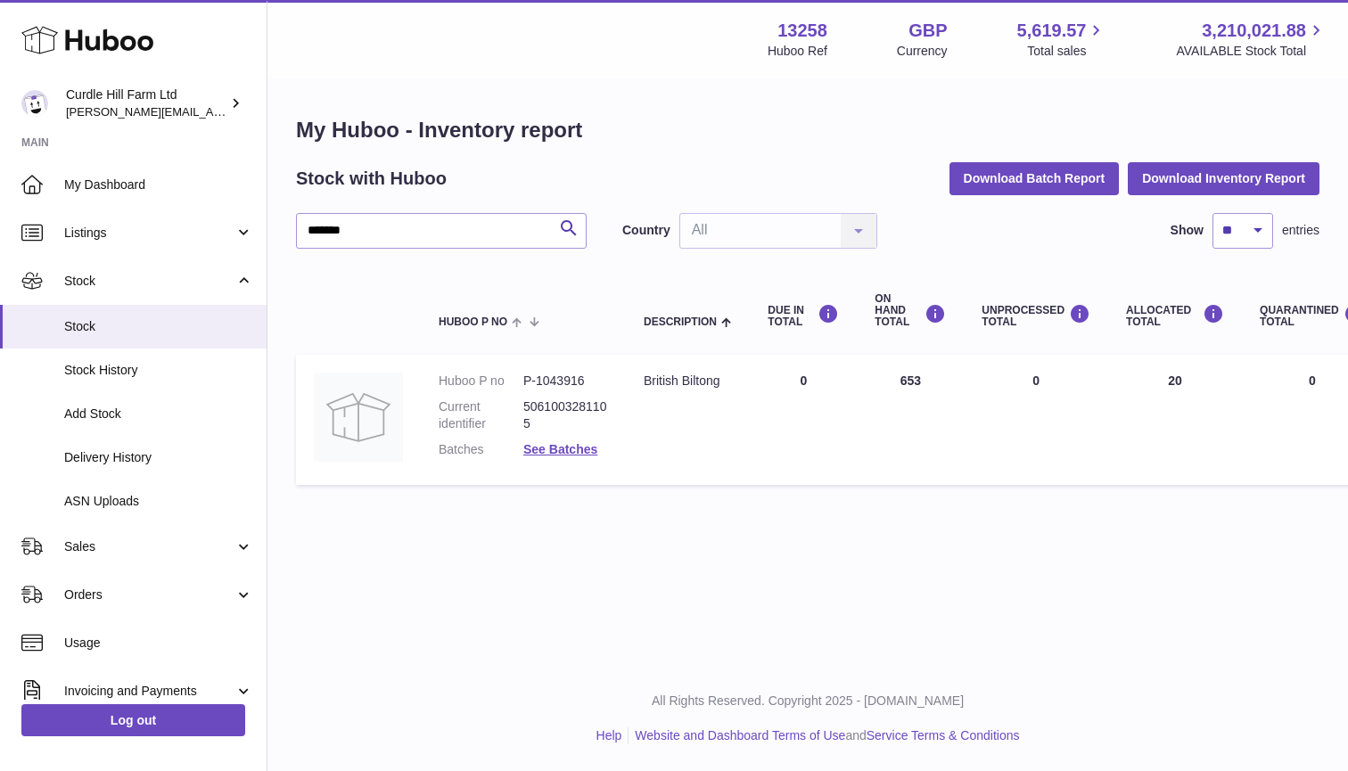
click at [803, 384] on td "DUE IN Total 0" at bounding box center [803, 420] width 107 height 130
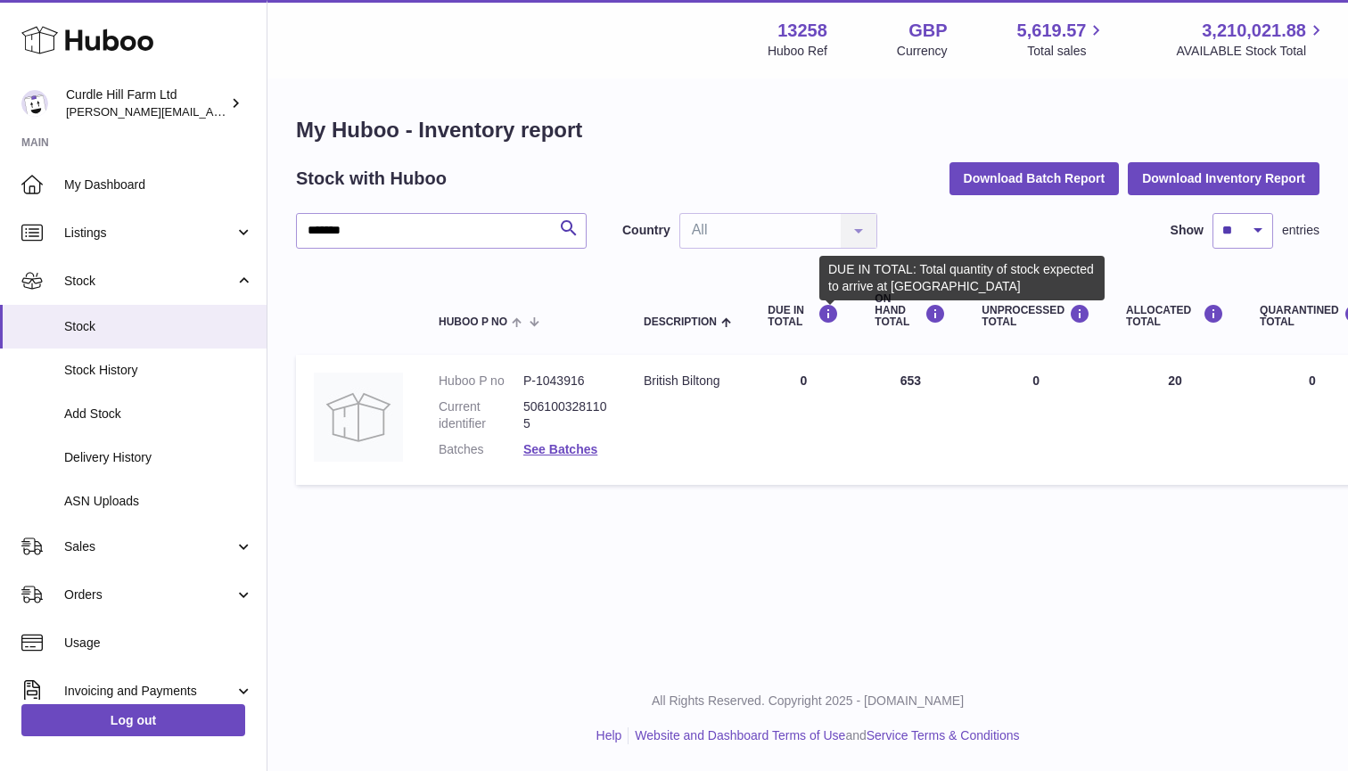
click at [829, 296] on div "DUE IN TOTAL: Total quantity of stock expected to arrive at Huboo" at bounding box center [961, 278] width 285 height 45
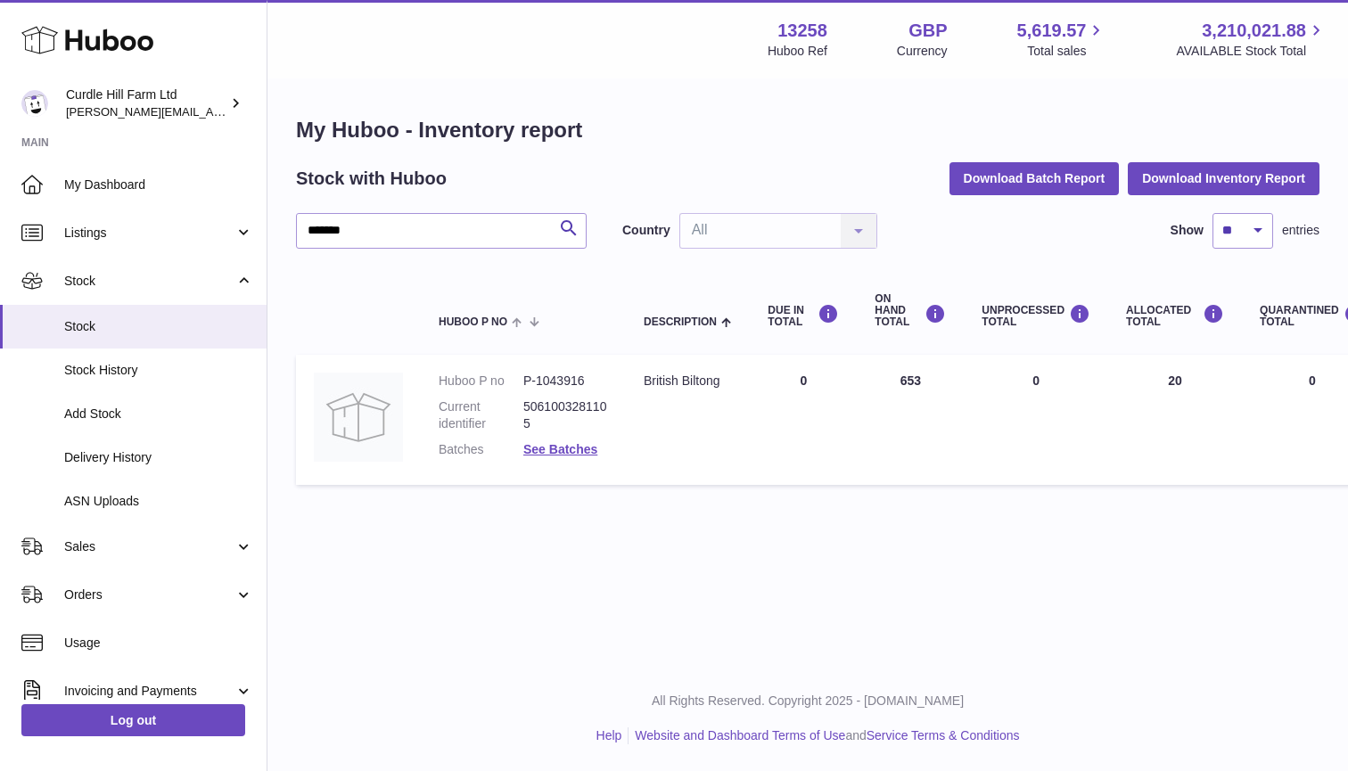
click at [403, 421] on td at bounding box center [358, 420] width 125 height 130
click at [536, 423] on dd "5061003281105" at bounding box center [565, 416] width 85 height 34
click at [95, 421] on link "Add Stock" at bounding box center [133, 414] width 267 height 44
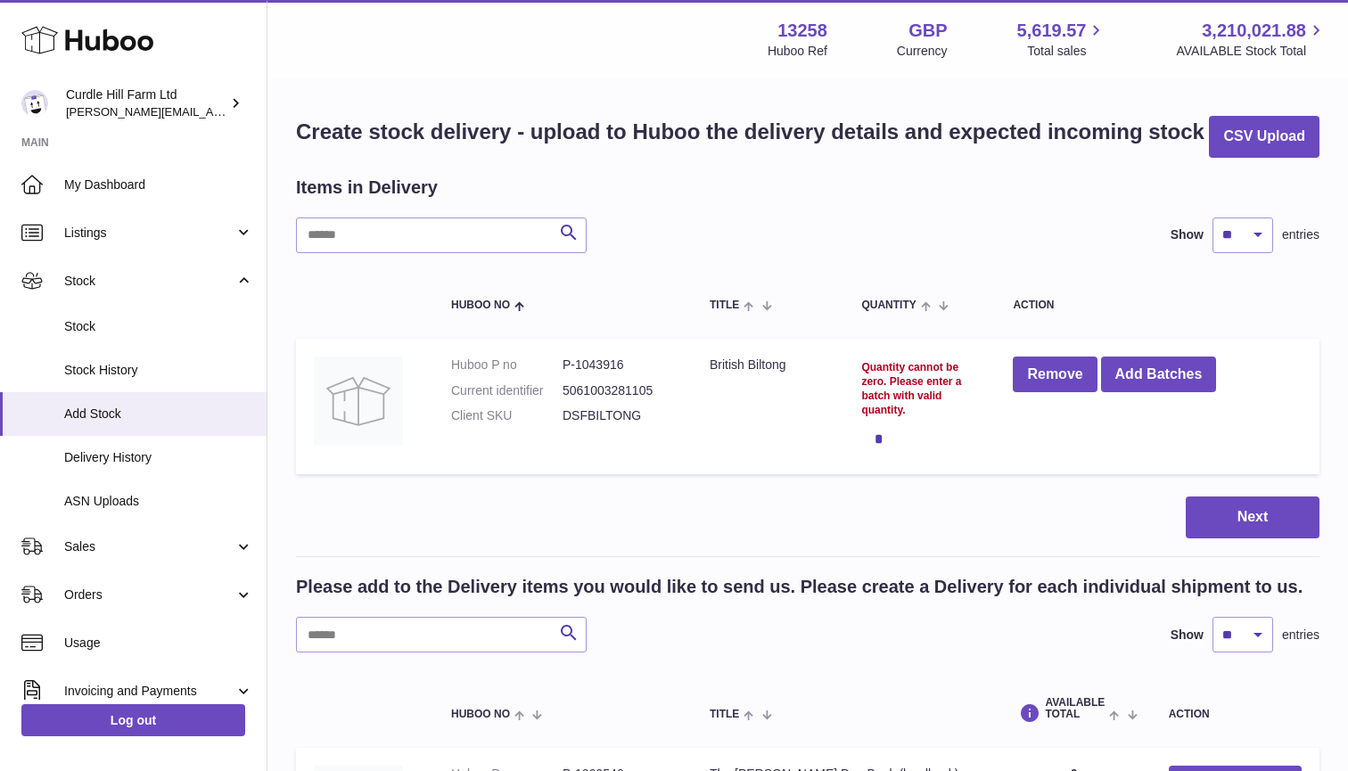
click at [877, 438] on div "*" at bounding box center [919, 439] width 116 height 36
click at [886, 438] on div "*" at bounding box center [919, 439] width 116 height 36
click at [885, 435] on div "*" at bounding box center [919, 439] width 116 height 36
click at [1179, 509] on div "Next" at bounding box center [808, 518] width 1024 height 42
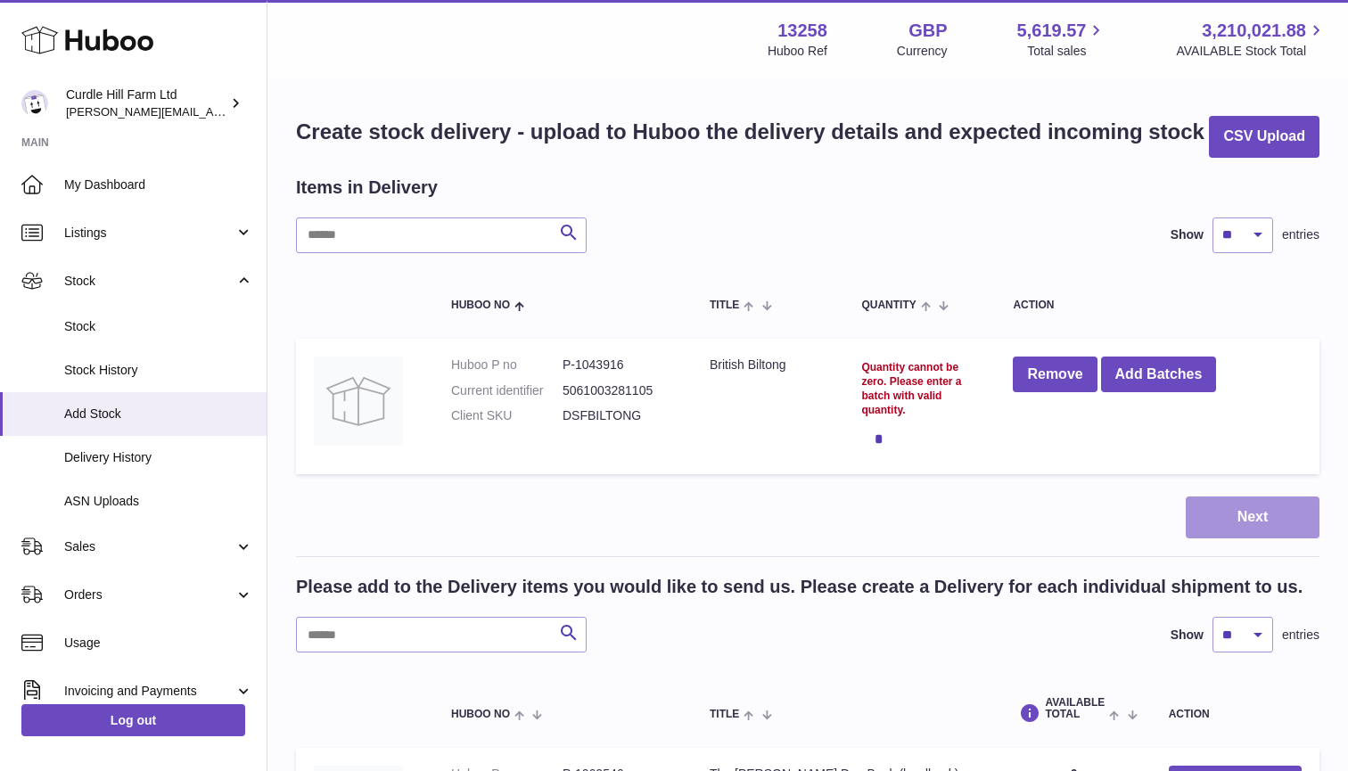
click at [1215, 512] on button "Next" at bounding box center [1253, 518] width 134 height 42
click at [1069, 376] on button "Remove" at bounding box center [1055, 375] width 84 height 37
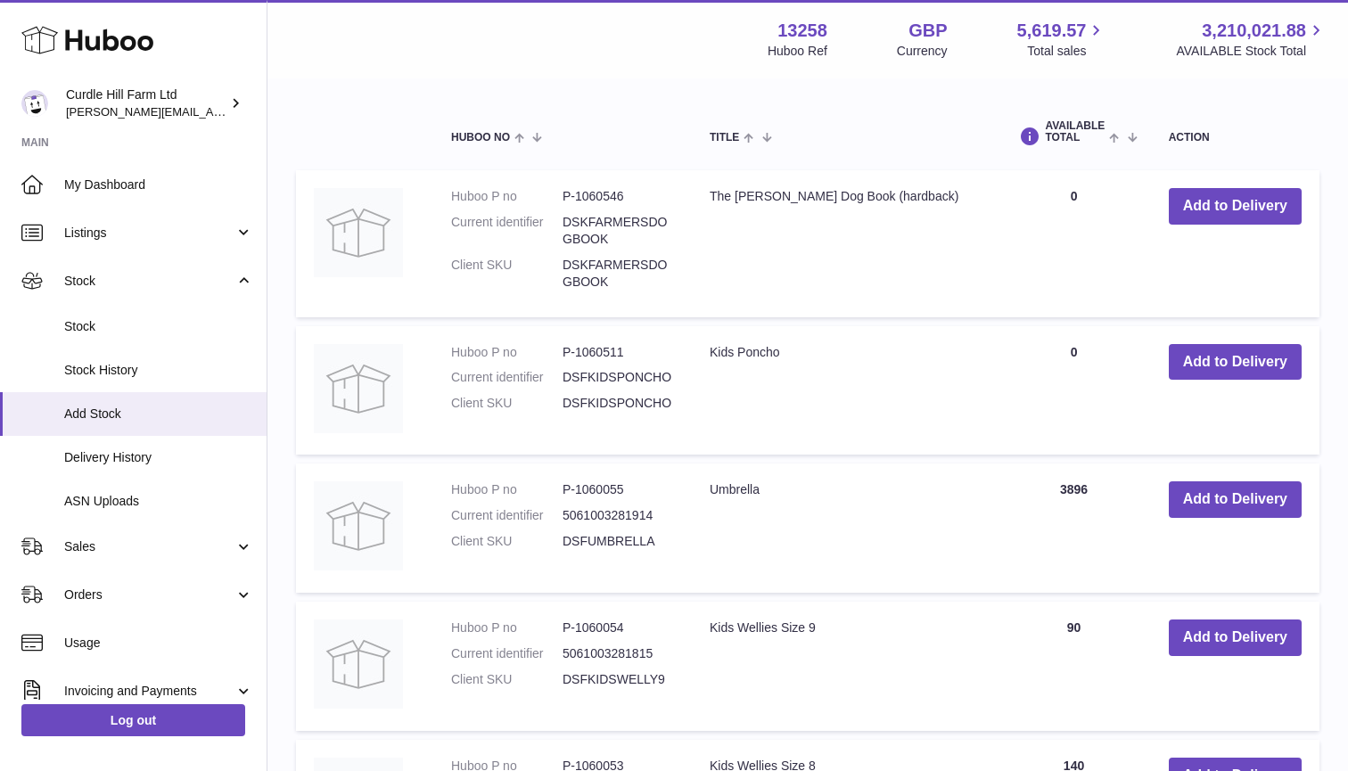
scroll to position [63, 0]
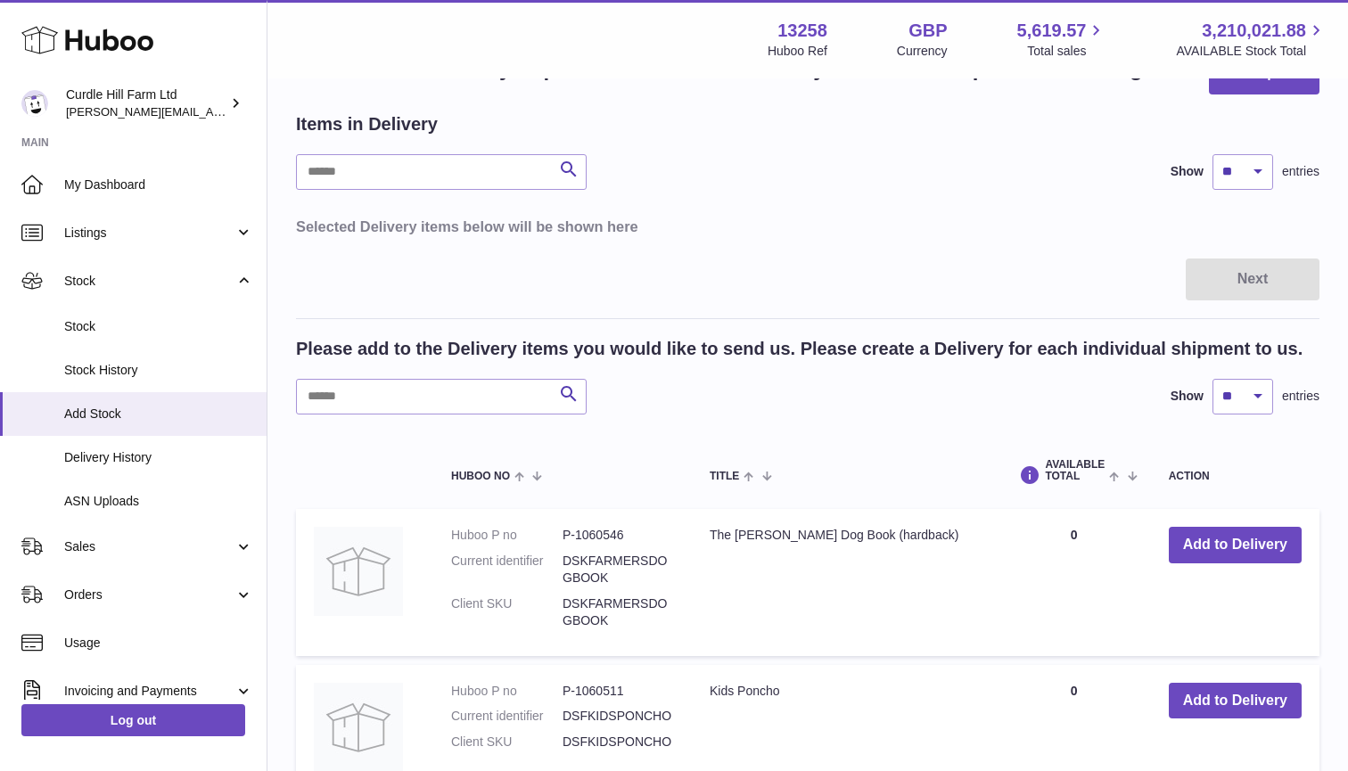
click at [386, 391] on input "text" at bounding box center [441, 397] width 291 height 36
paste input "*********"
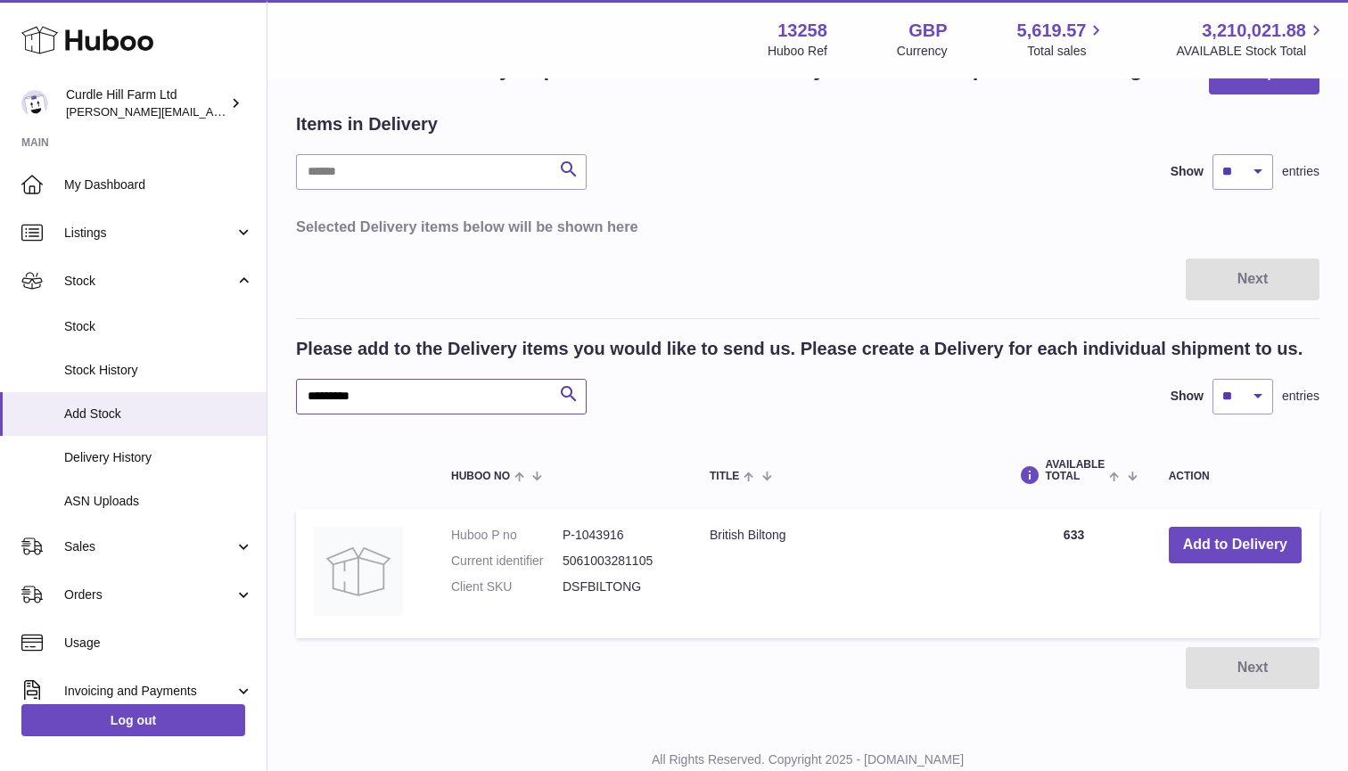
type input "*********"
click at [1230, 572] on td "Add to Delivery" at bounding box center [1235, 573] width 169 height 129
click at [1241, 558] on button "Add to Delivery" at bounding box center [1235, 545] width 133 height 37
